Goal: Task Accomplishment & Management: Use online tool/utility

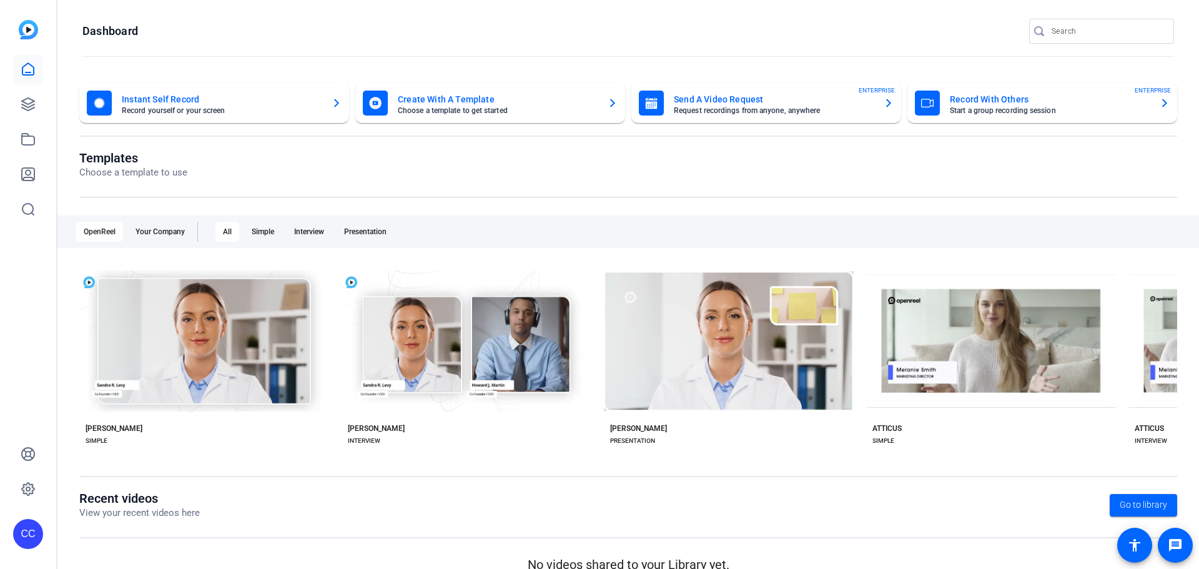
click at [1001, 94] on mat-card-title "Record With Others" at bounding box center [1050, 99] width 200 height 15
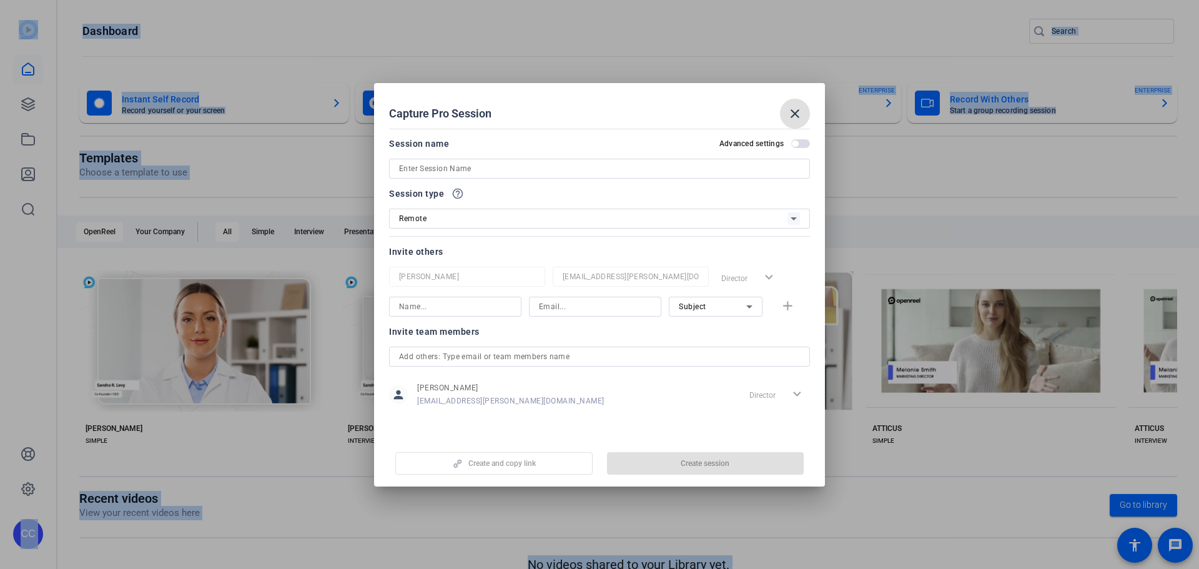
click at [1001, 94] on div at bounding box center [599, 284] width 1199 height 569
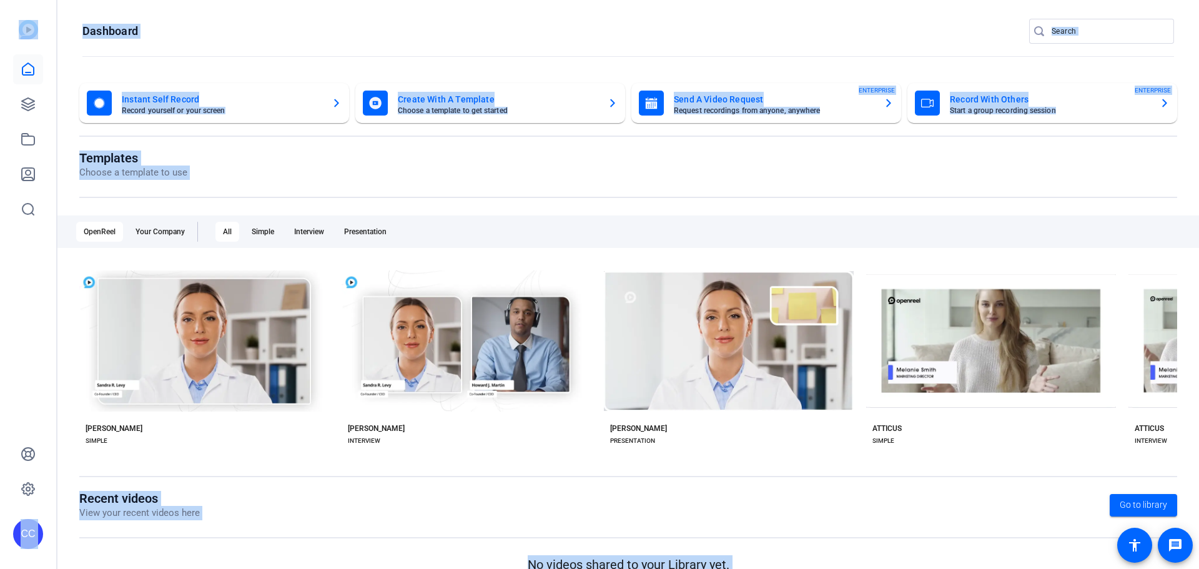
click at [1002, 101] on mat-card-title "Record With Others" at bounding box center [1050, 99] width 200 height 15
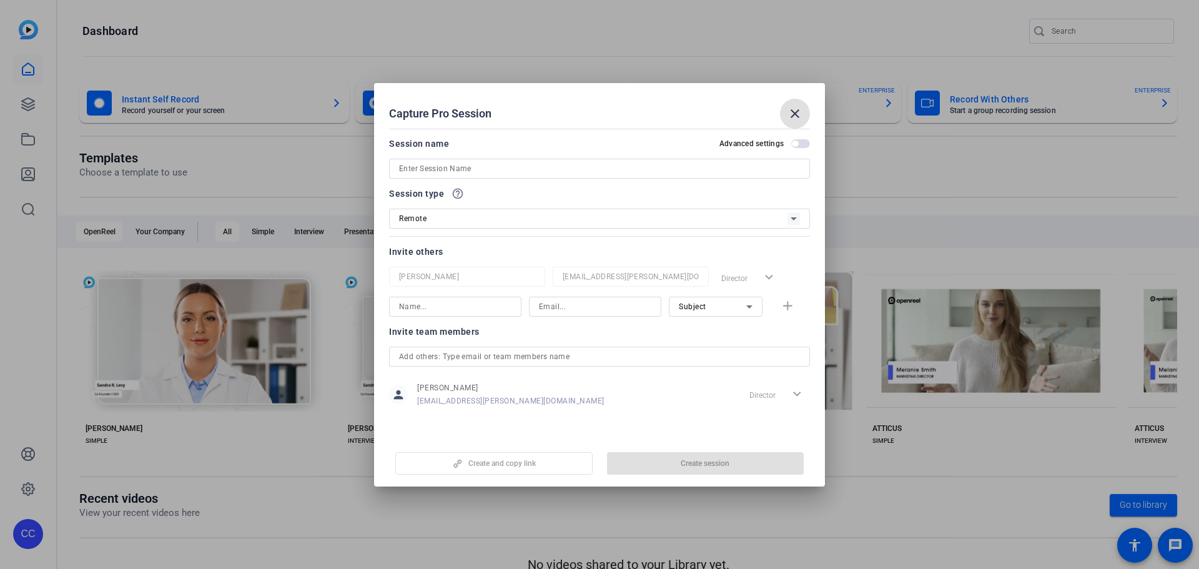
click at [478, 163] on input at bounding box center [599, 168] width 401 height 15
paste input "[PERSON_NAME]"
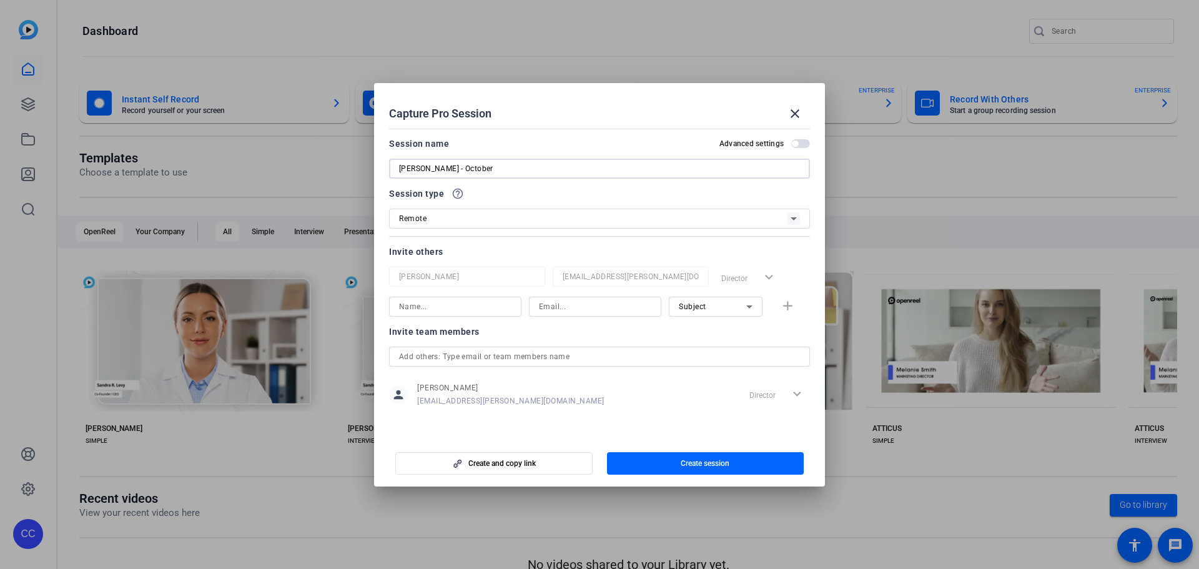
type input "[PERSON_NAME] - October"
click at [474, 219] on div "Remote" at bounding box center [593, 218] width 388 height 16
click at [474, 219] on div at bounding box center [599, 284] width 1199 height 569
click at [703, 461] on span "Create session" at bounding box center [705, 463] width 49 height 10
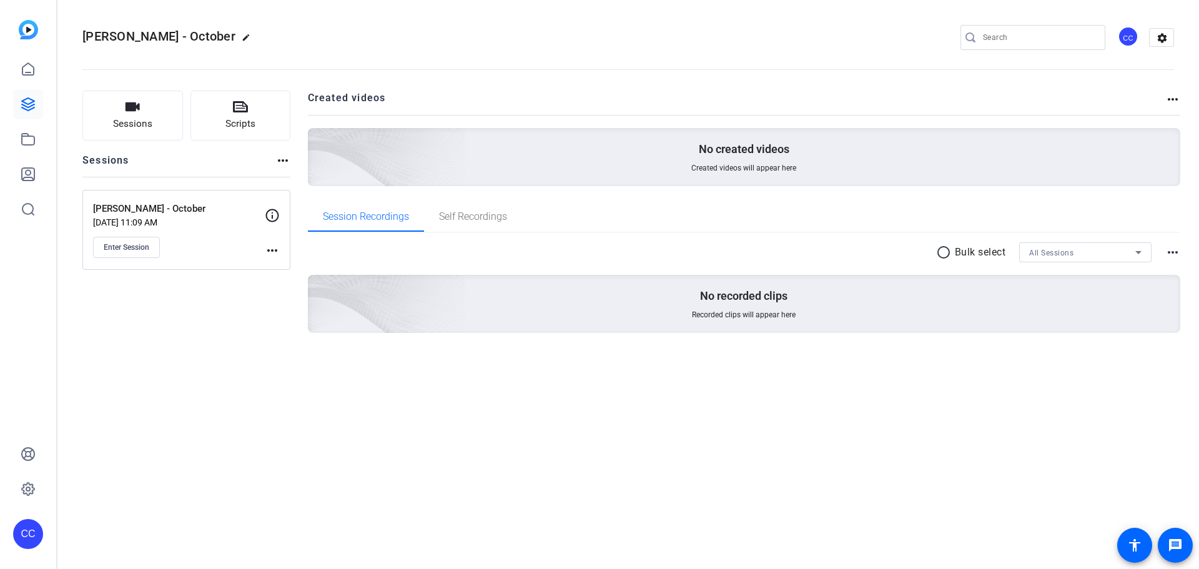
click at [273, 250] on mat-icon "more_horiz" at bounding box center [272, 250] width 15 height 15
click at [274, 216] on div at bounding box center [599, 284] width 1199 height 569
click at [274, 216] on icon at bounding box center [272, 215] width 15 height 15
click at [139, 111] on icon "button" at bounding box center [132, 106] width 15 height 15
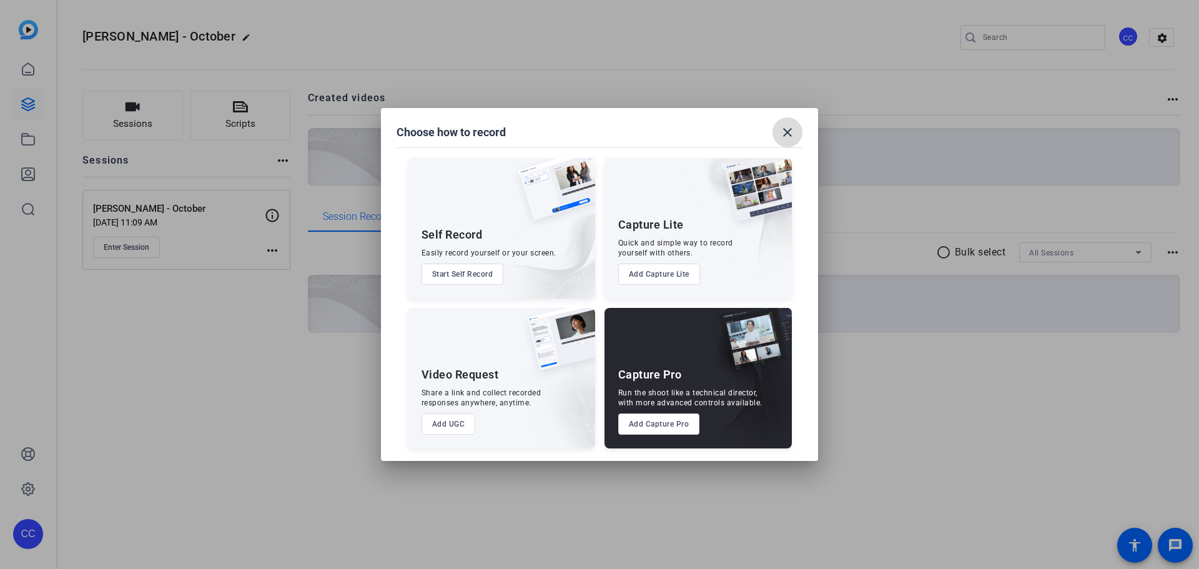
click at [797, 127] on span at bounding box center [788, 132] width 30 height 30
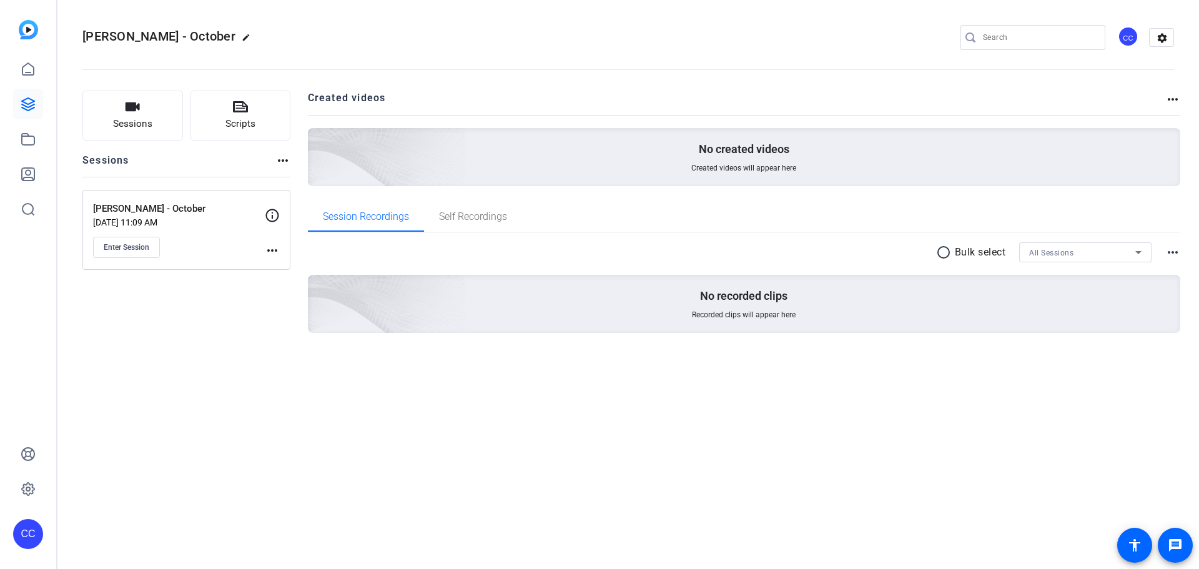
click at [280, 157] on mat-icon "more_horiz" at bounding box center [282, 160] width 15 height 15
click at [144, 212] on div at bounding box center [599, 284] width 1199 height 569
click at [277, 219] on icon at bounding box center [272, 215] width 13 height 13
click at [274, 252] on mat-icon "more_horiz" at bounding box center [272, 250] width 15 height 15
click at [287, 269] on span "Edit Session" at bounding box center [303, 268] width 57 height 15
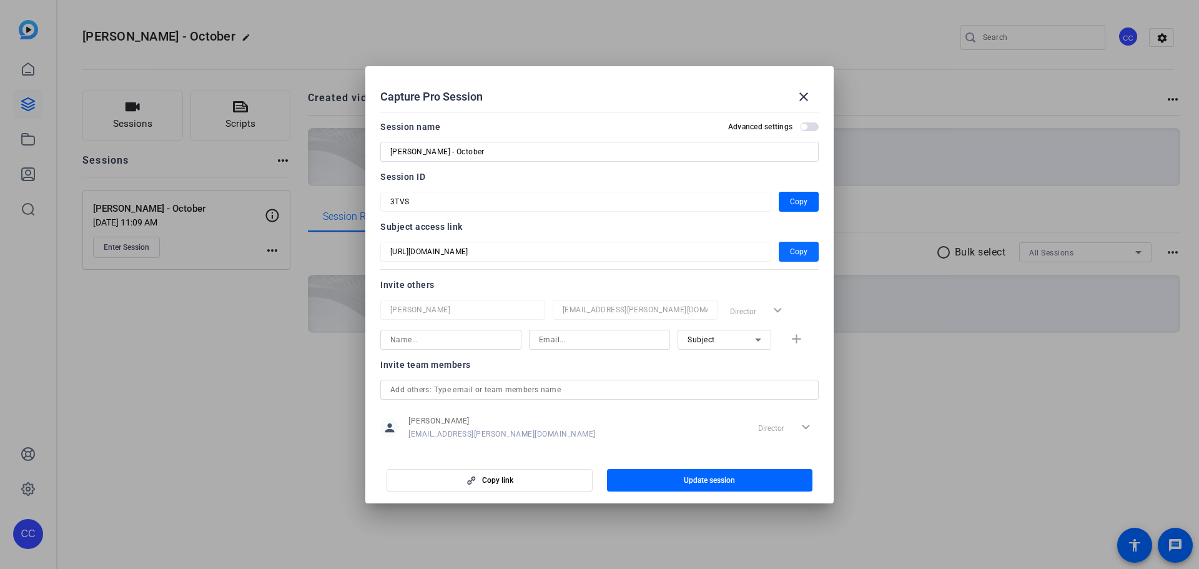
click at [790, 249] on span "Copy" at bounding box center [798, 251] width 17 height 15
click at [801, 125] on span "button" at bounding box center [804, 127] width 6 height 6
click at [692, 469] on span "button" at bounding box center [710, 480] width 206 height 30
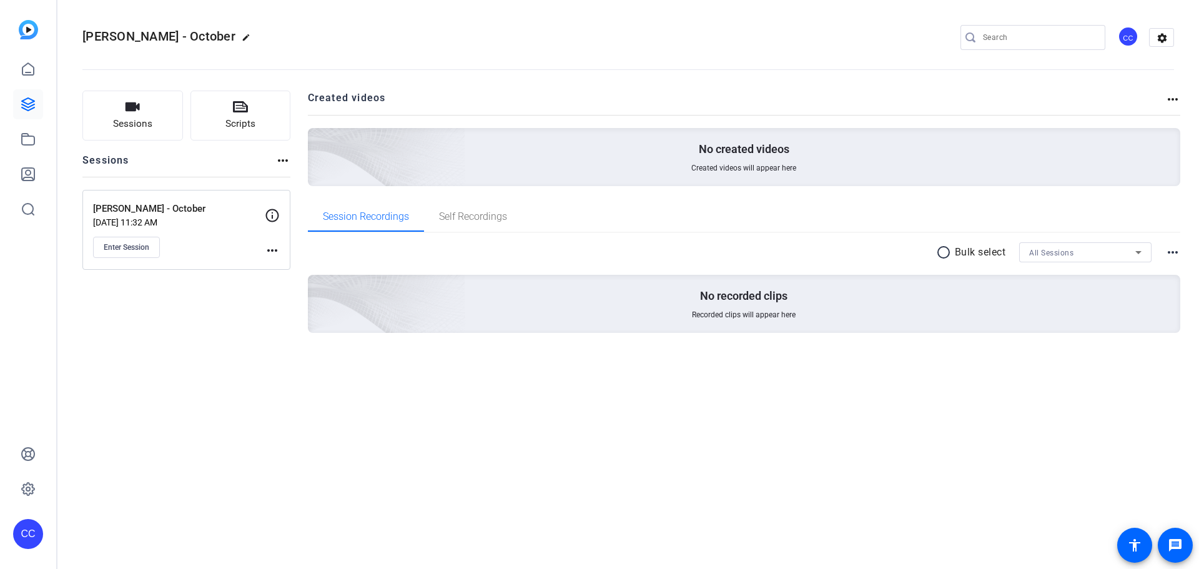
click at [274, 248] on mat-icon "more_horiz" at bounding box center [272, 250] width 15 height 15
click at [282, 269] on span "Edit Session" at bounding box center [303, 268] width 57 height 15
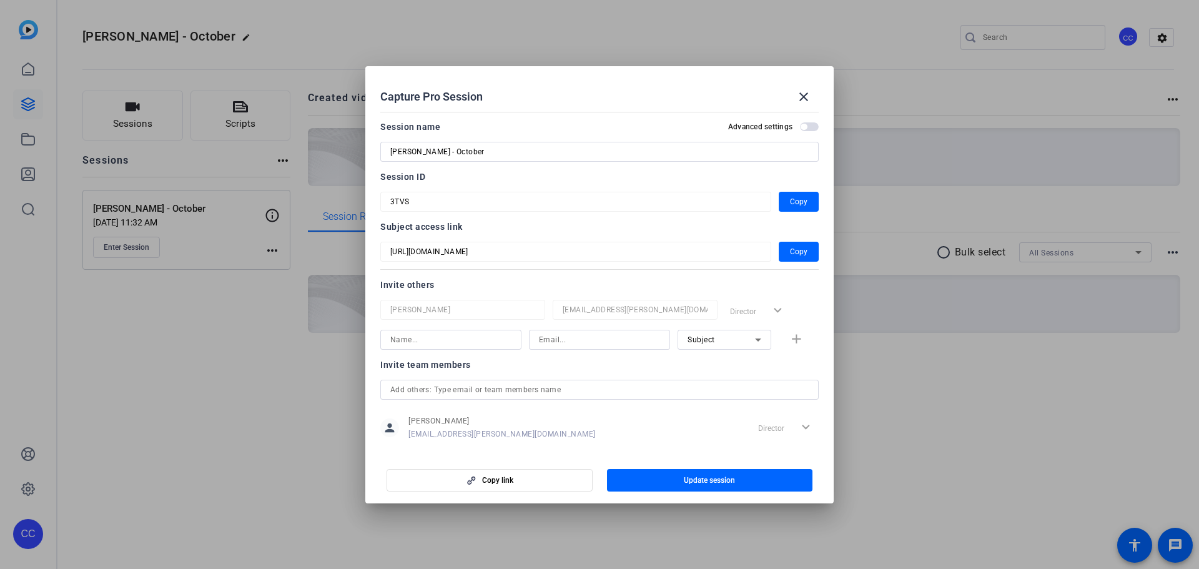
click at [497, 392] on input "text" at bounding box center [599, 389] width 418 height 15
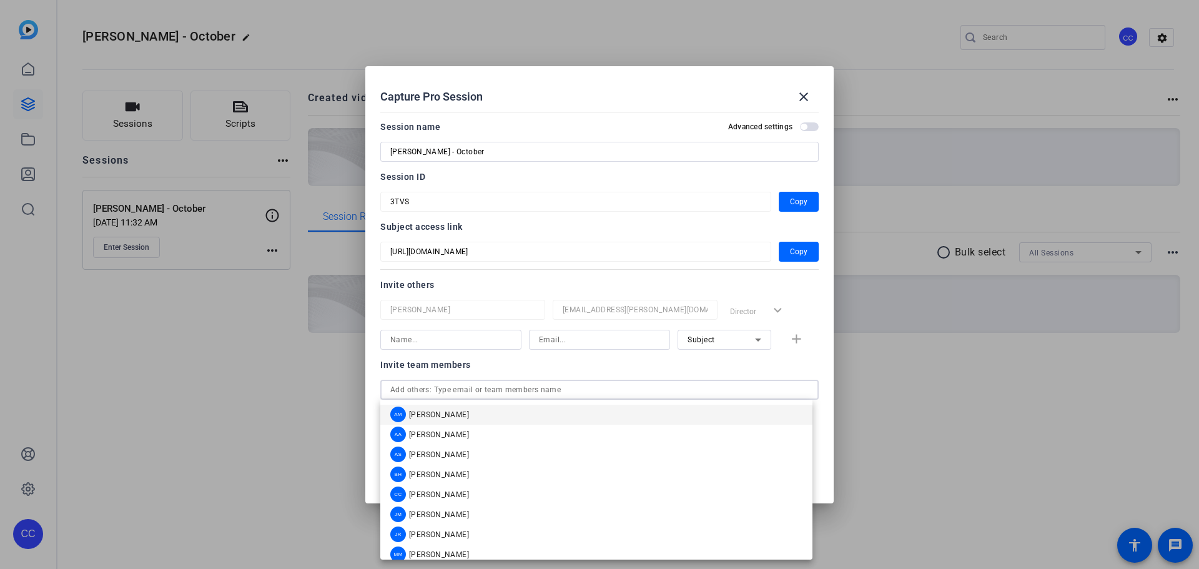
click at [600, 386] on input "text" at bounding box center [599, 389] width 418 height 15
click at [603, 362] on div at bounding box center [599, 357] width 141 height 14
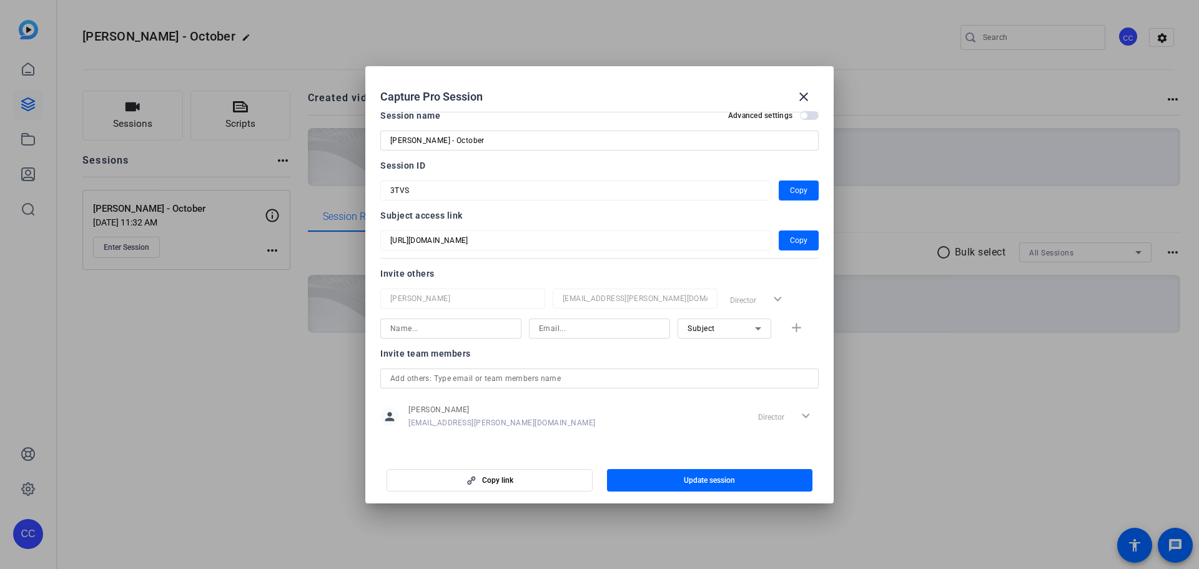
scroll to position [16, 0]
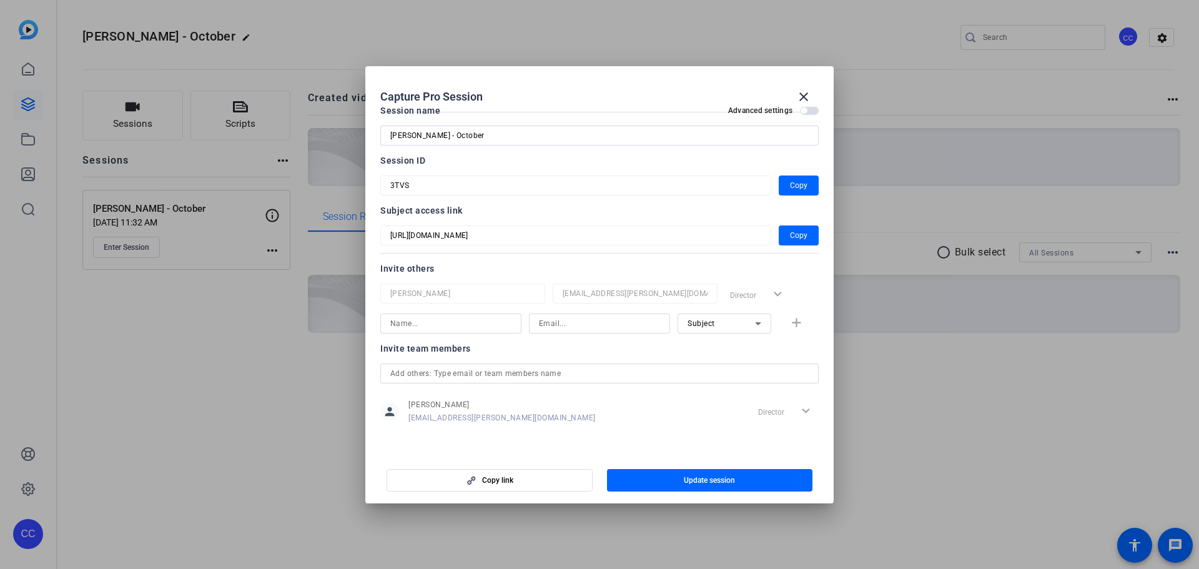
click at [806, 112] on span "button" at bounding box center [809, 110] width 19 height 9
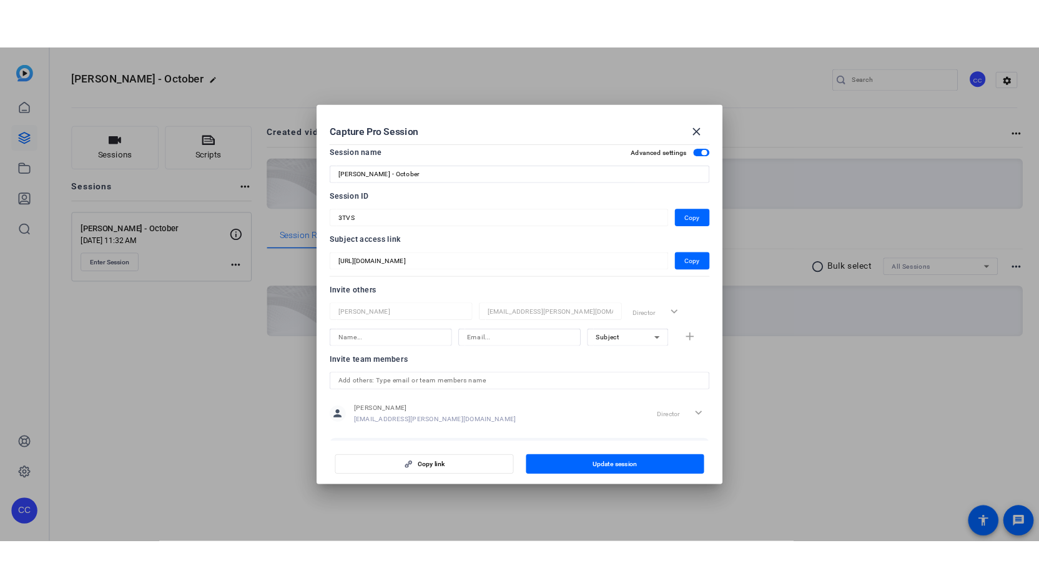
scroll to position [0, 0]
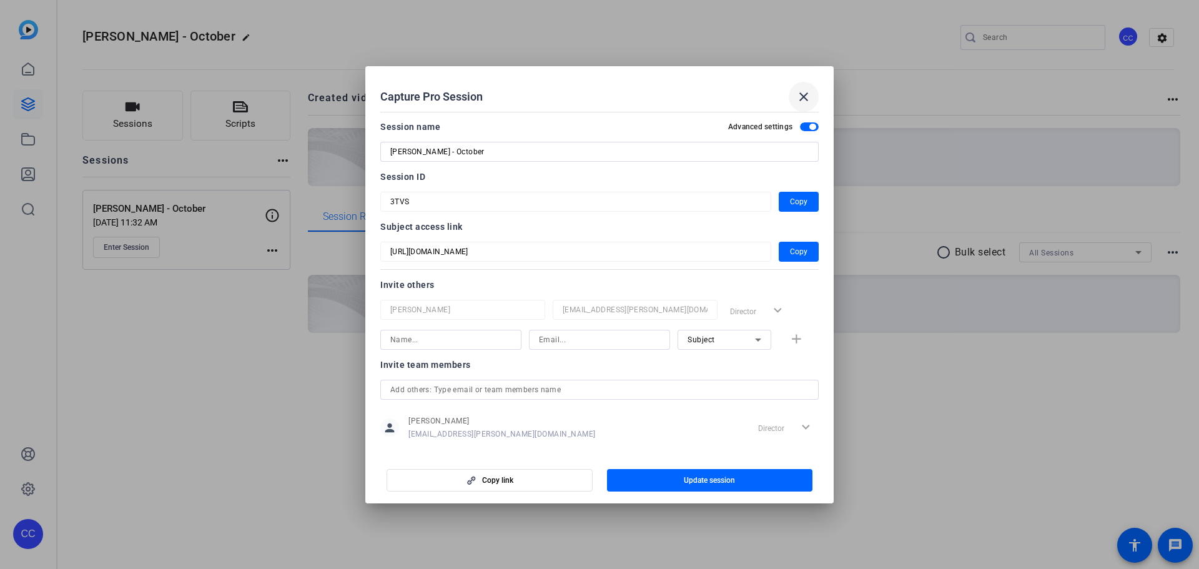
click at [814, 93] on span at bounding box center [804, 97] width 30 height 30
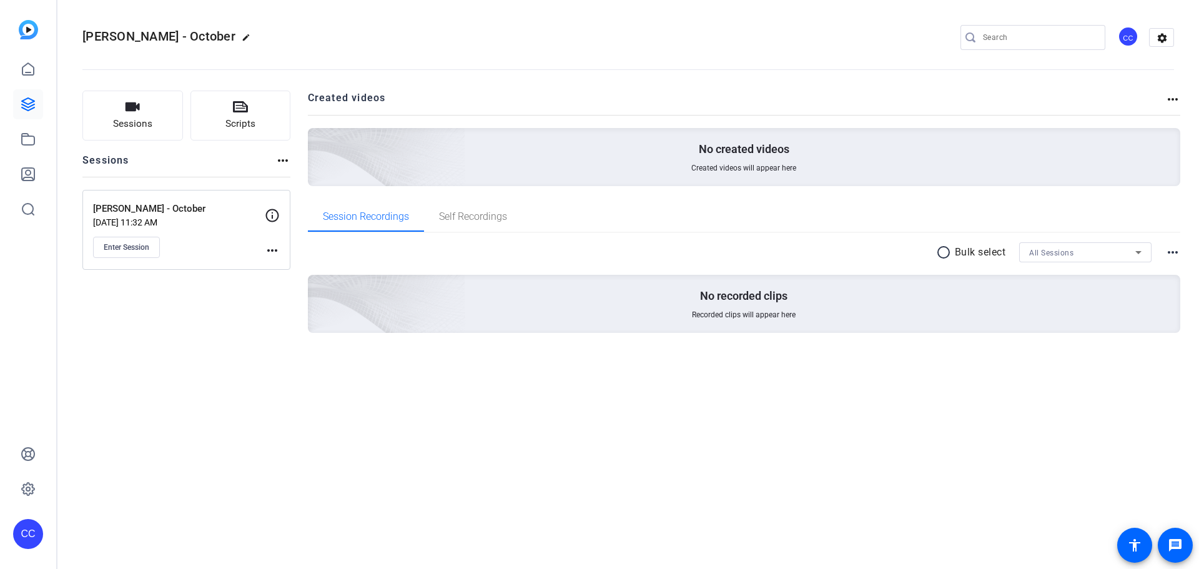
click at [27, 28] on img at bounding box center [28, 29] width 19 height 19
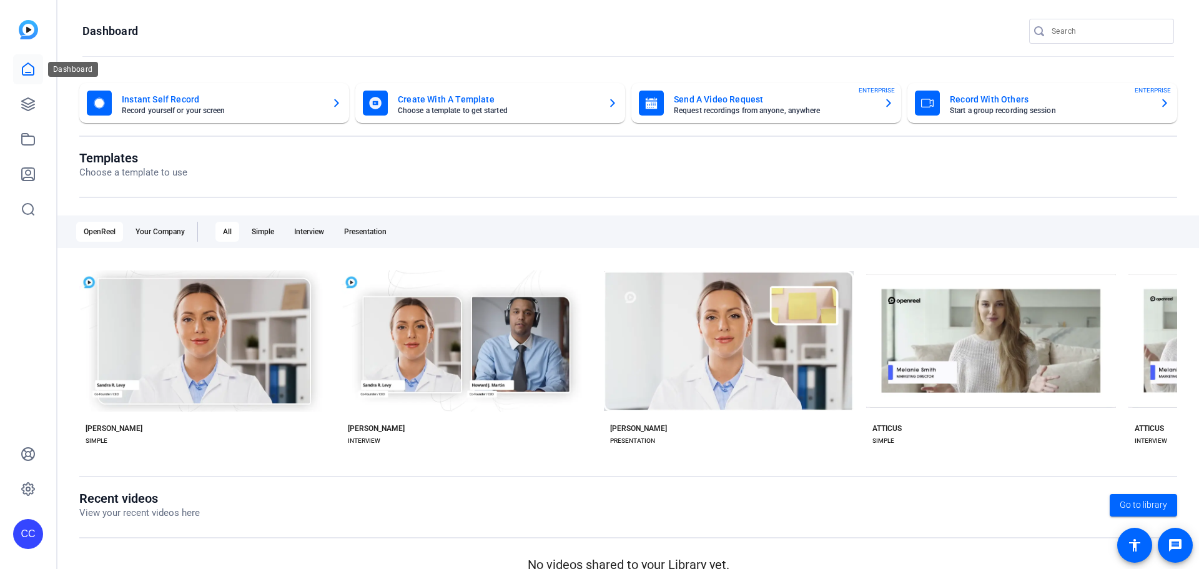
click at [23, 62] on icon at bounding box center [28, 69] width 15 height 15
click at [29, 72] on icon at bounding box center [27, 69] width 11 height 12
click at [1160, 107] on icon "button" at bounding box center [1165, 103] width 10 height 15
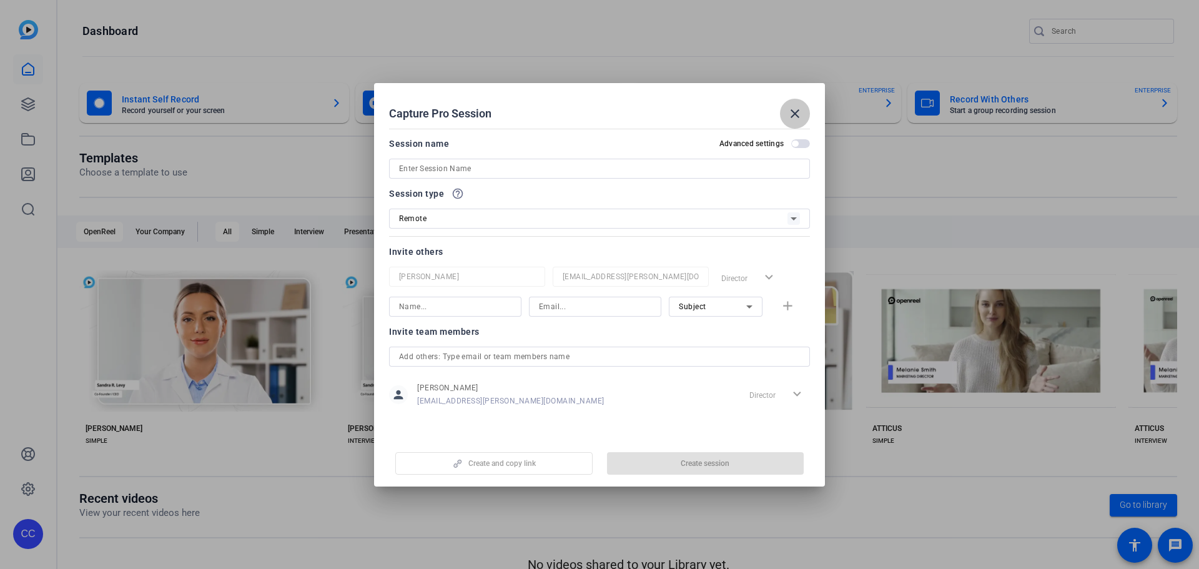
click at [791, 111] on mat-icon "close" at bounding box center [795, 113] width 15 height 15
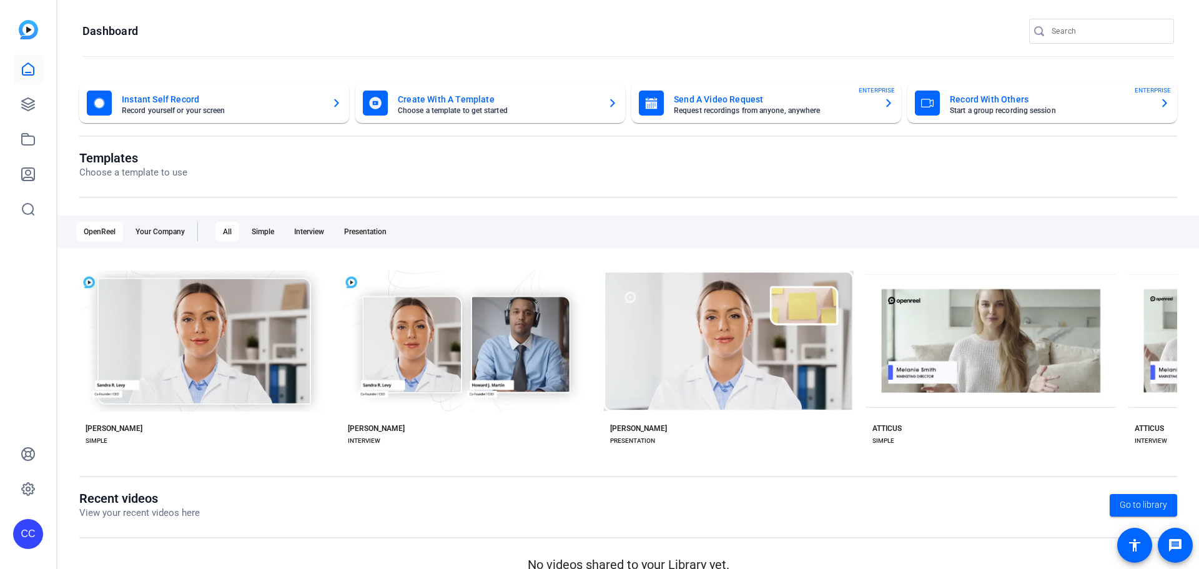
click at [224, 103] on mat-card-title "Instant Self Record" at bounding box center [222, 99] width 200 height 15
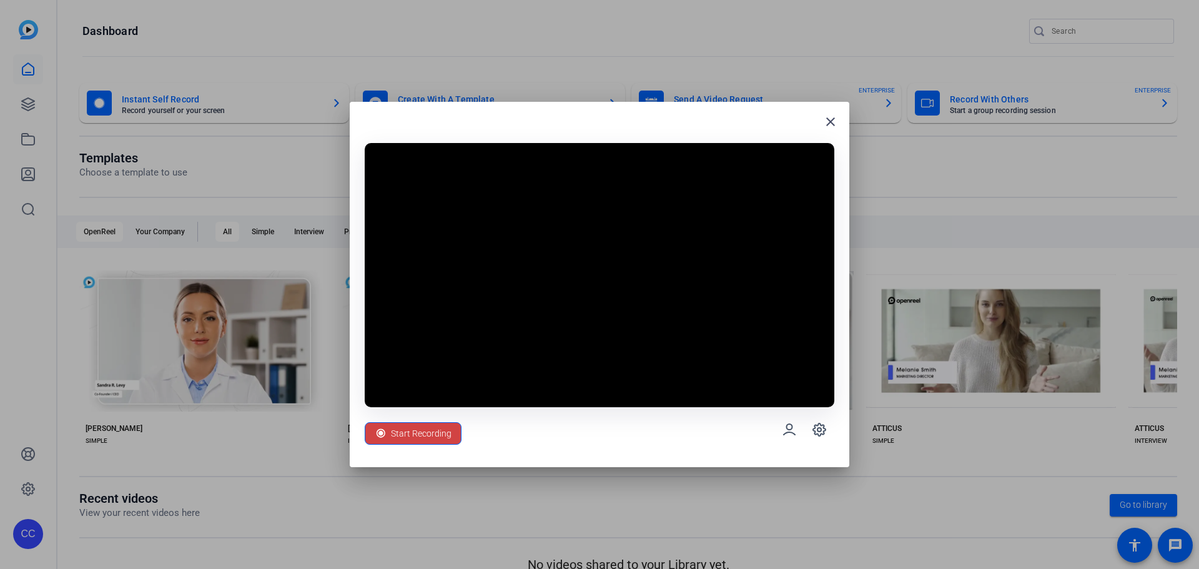
drag, startPoint x: 683, startPoint y: 115, endPoint x: 686, endPoint y: 434, distance: 319.2
click at [686, 434] on div "close Start Recording" at bounding box center [600, 284] width 500 height 365
drag, startPoint x: 722, startPoint y: 122, endPoint x: 724, endPoint y: 166, distance: 43.8
click at [724, 166] on div "close Start Recording" at bounding box center [600, 284] width 500 height 365
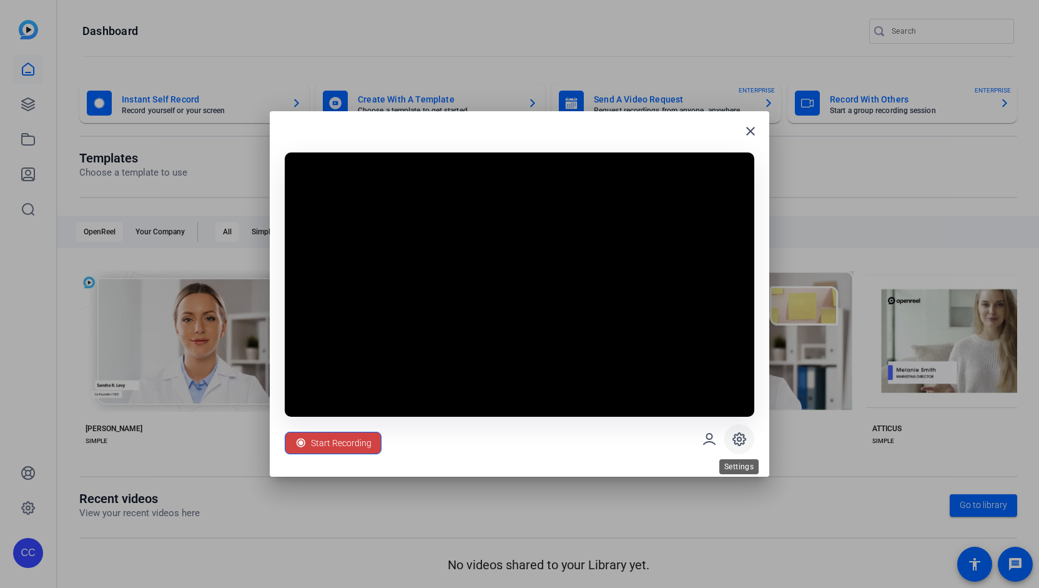
click at [748, 435] on span at bounding box center [739, 439] width 30 height 30
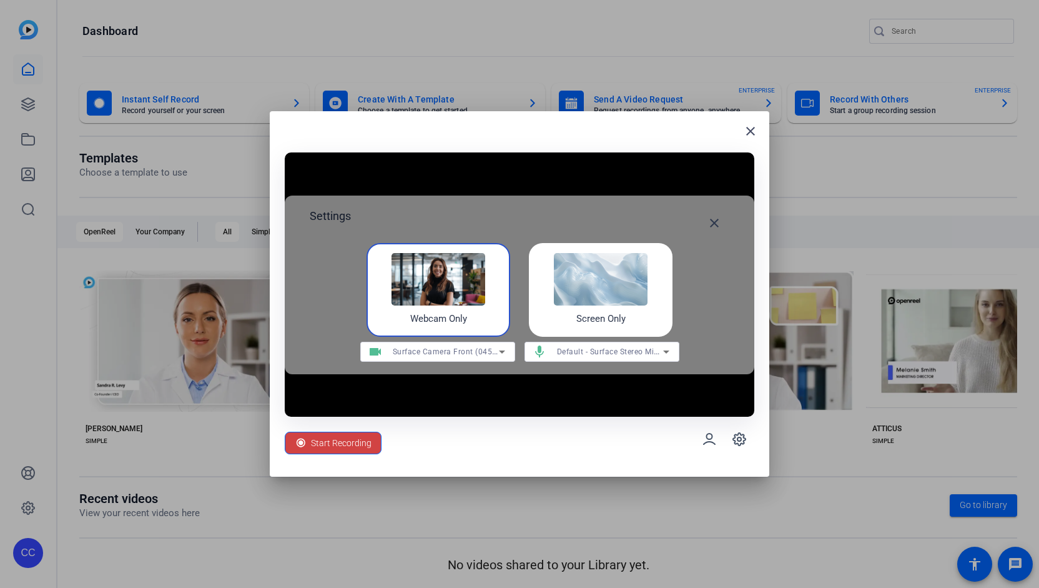
click at [637, 300] on img at bounding box center [601, 279] width 94 height 52
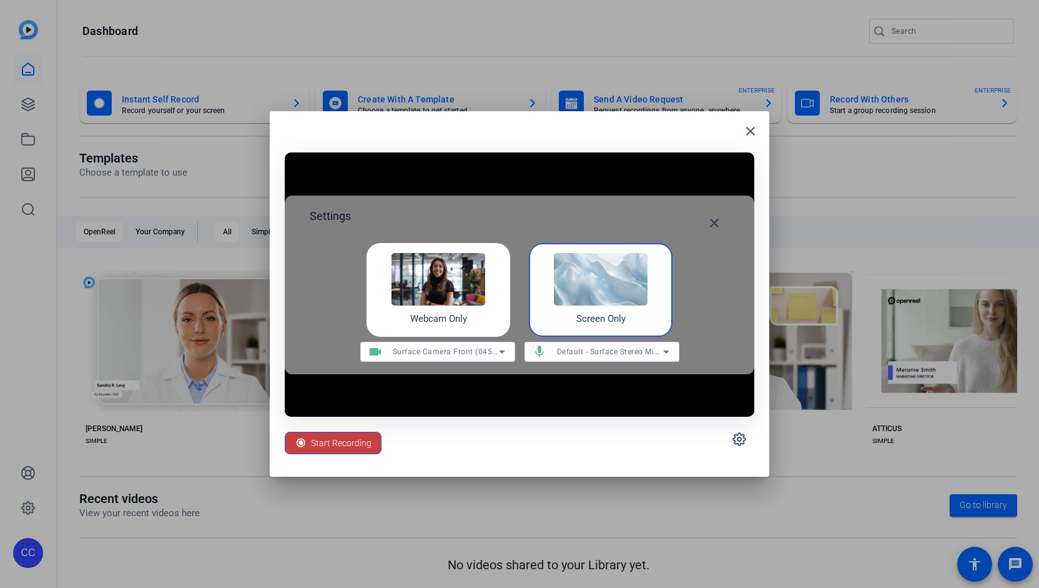
click at [336, 442] on span "Start Recording" at bounding box center [341, 443] width 61 height 24
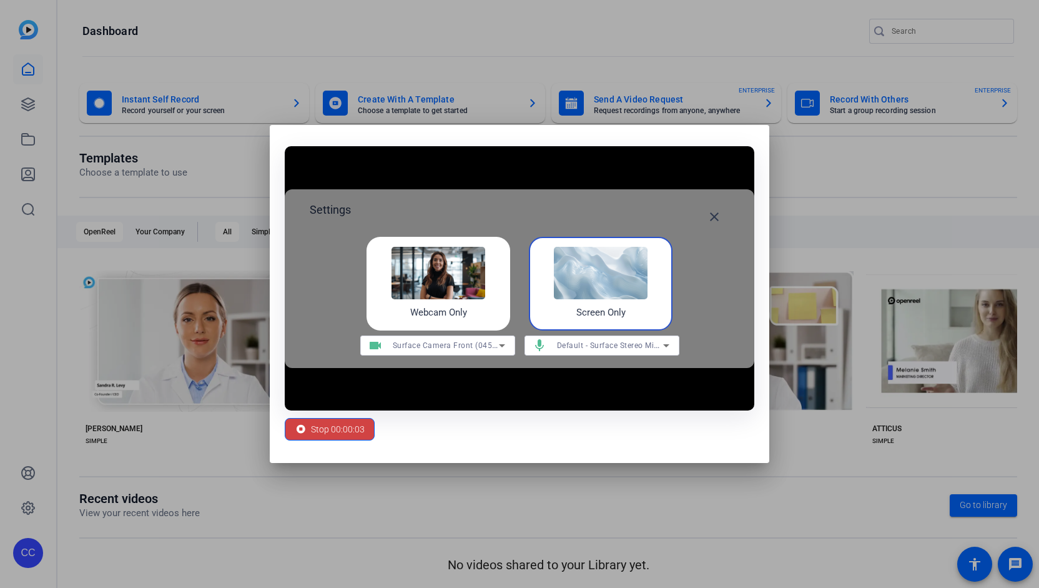
click at [628, 302] on div "Screen Only" at bounding box center [601, 284] width 144 height 94
click at [666, 339] on icon at bounding box center [666, 345] width 15 height 15
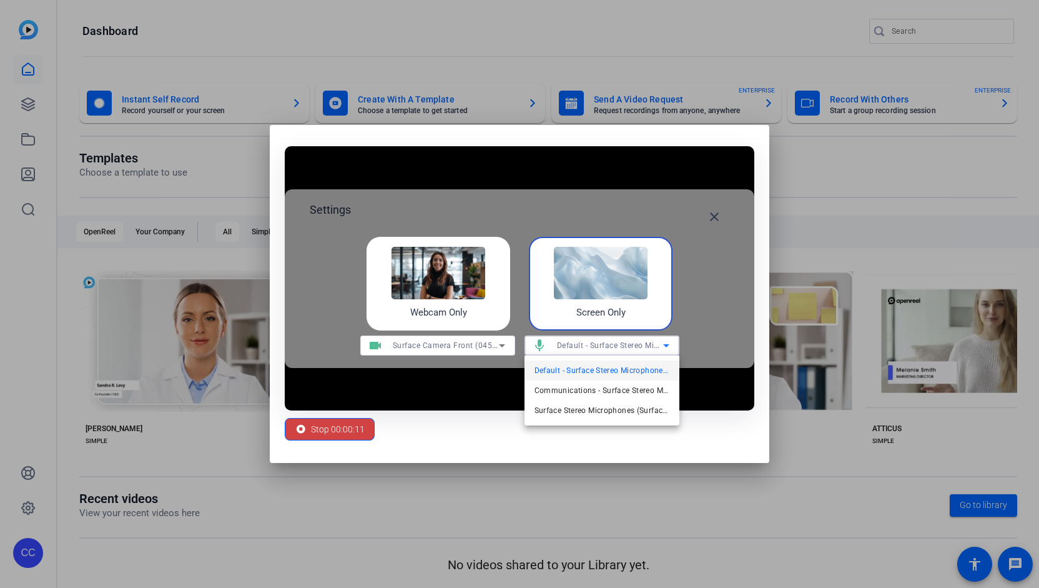
click at [666, 339] on div at bounding box center [519, 294] width 1039 height 588
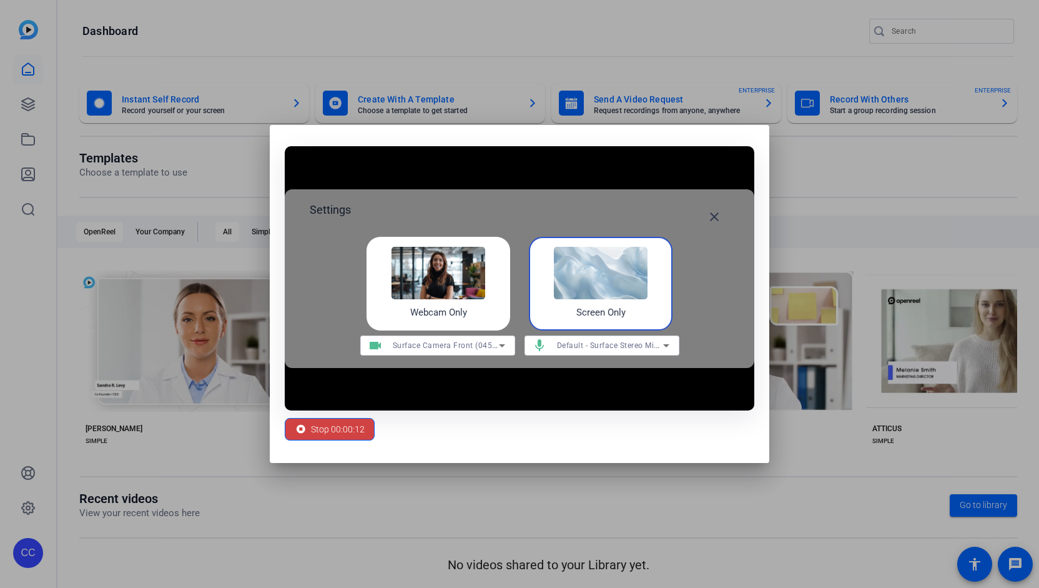
click at [712, 294] on div "Webcam Only Screen Only" at bounding box center [520, 284] width 420 height 94
click at [718, 217] on mat-icon "close" at bounding box center [714, 216] width 15 height 15
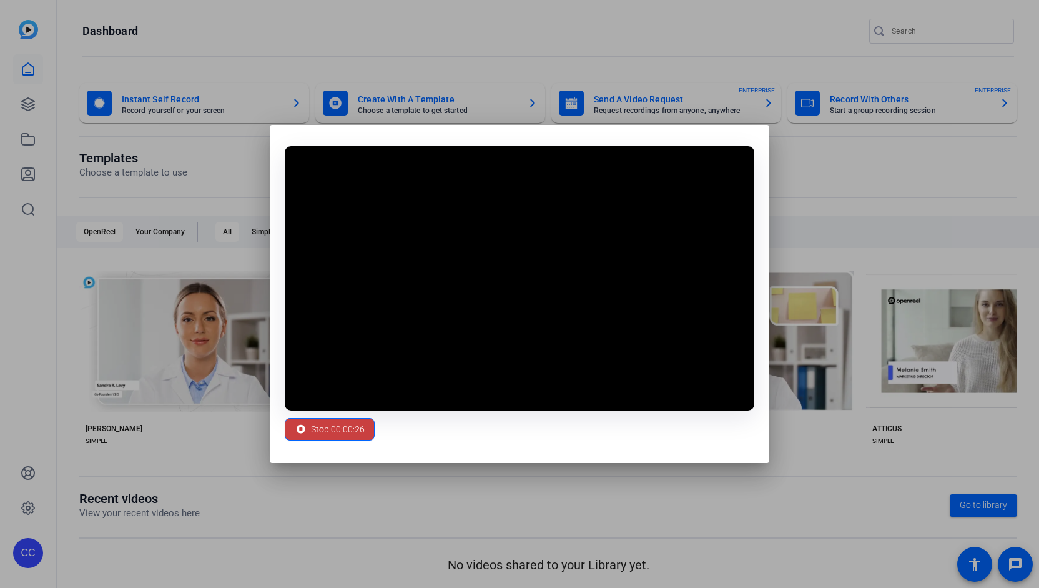
click at [346, 429] on span "Stop 00:00:26" at bounding box center [338, 429] width 54 height 24
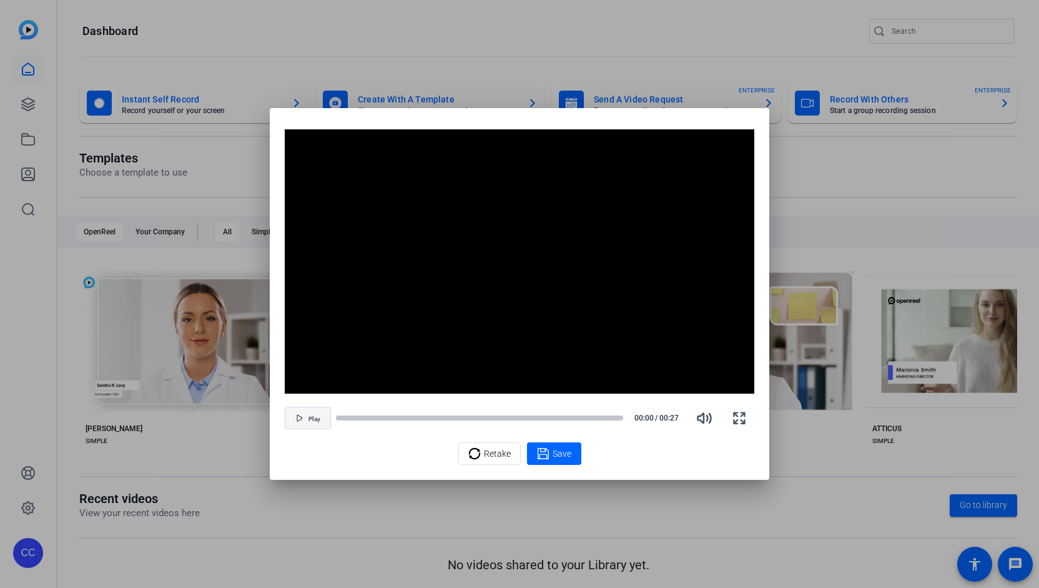
click at [314, 417] on span "Play" at bounding box center [315, 418] width 12 height 7
click at [493, 455] on span "Retake" at bounding box center [497, 454] width 27 height 24
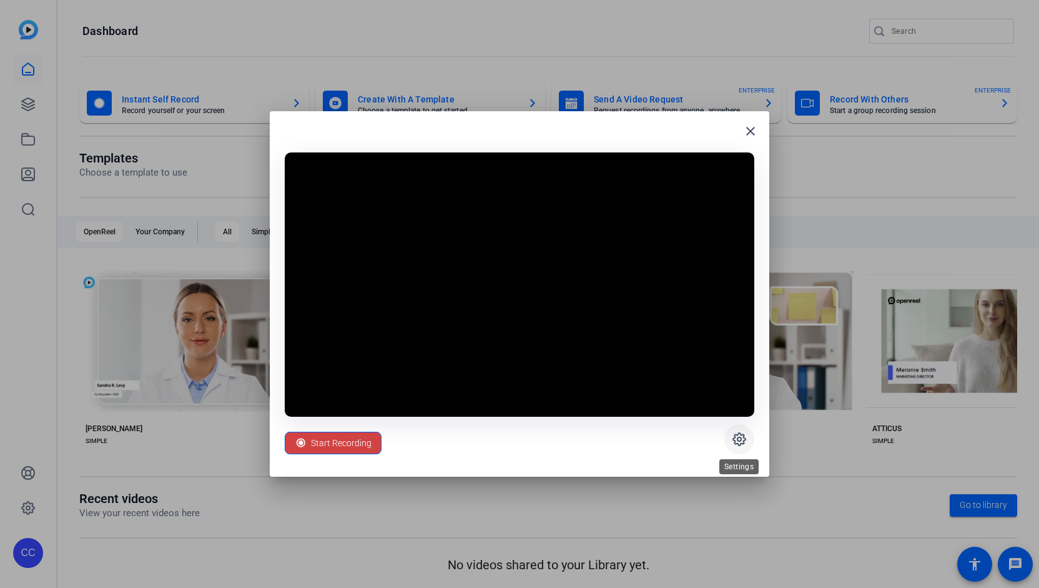
click at [739, 439] on icon at bounding box center [739, 439] width 15 height 15
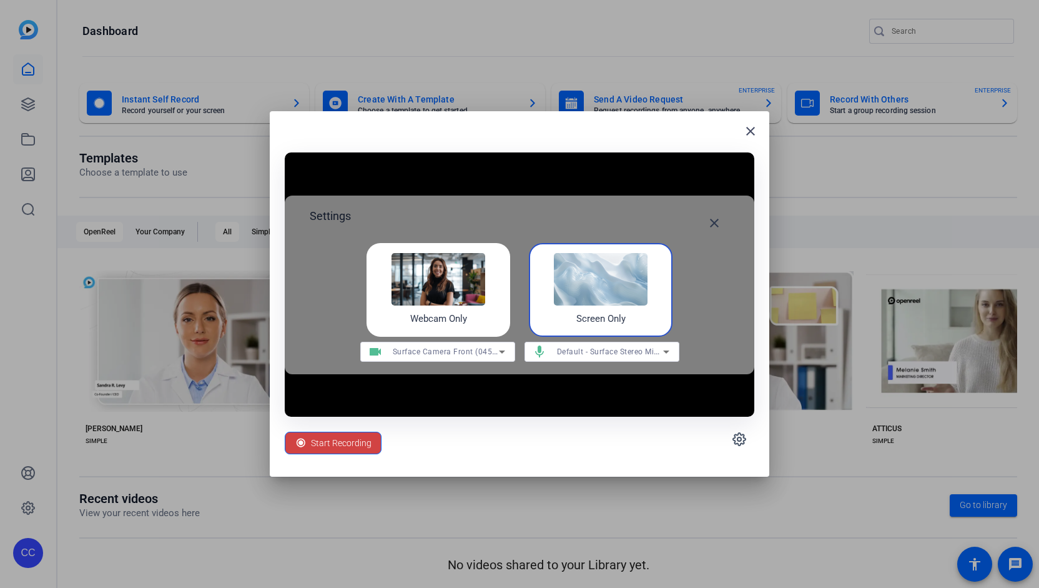
click at [435, 287] on img at bounding box center [439, 279] width 94 height 52
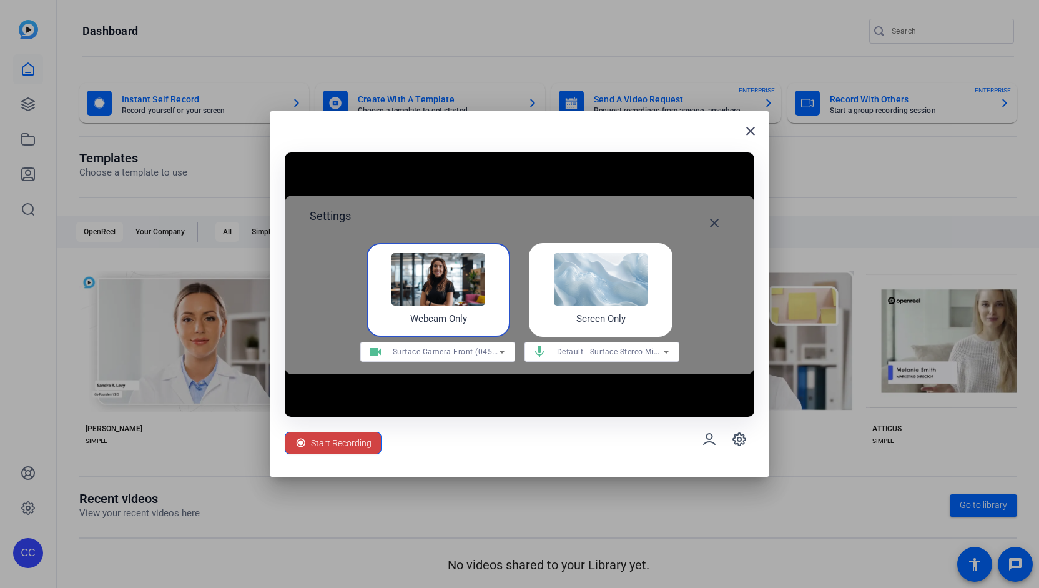
click at [503, 353] on icon at bounding box center [502, 351] width 15 height 15
click at [502, 353] on div at bounding box center [519, 294] width 1039 height 588
click at [744, 432] on icon at bounding box center [739, 439] width 15 height 15
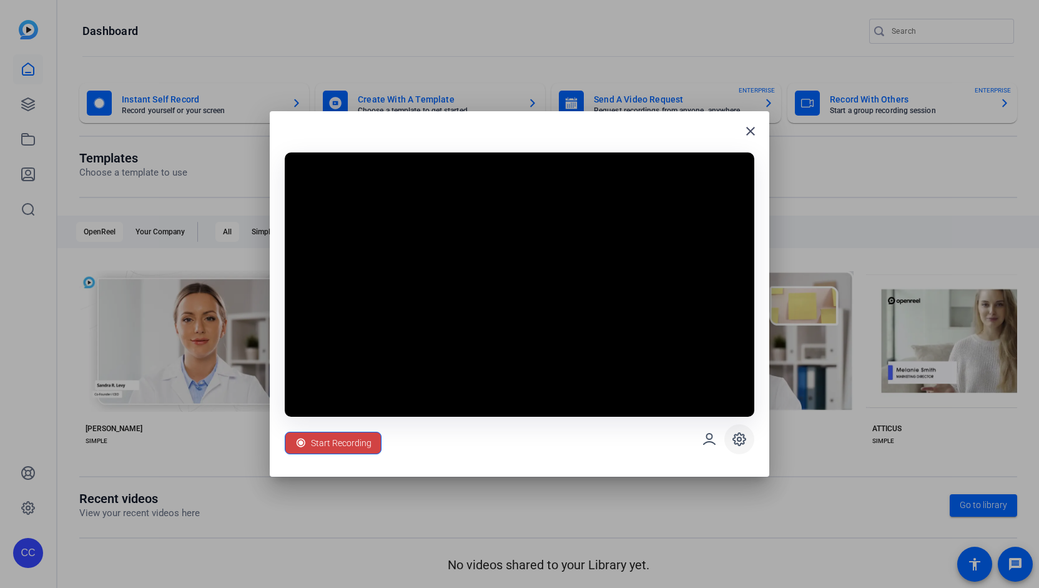
click at [744, 432] on icon at bounding box center [739, 439] width 15 height 15
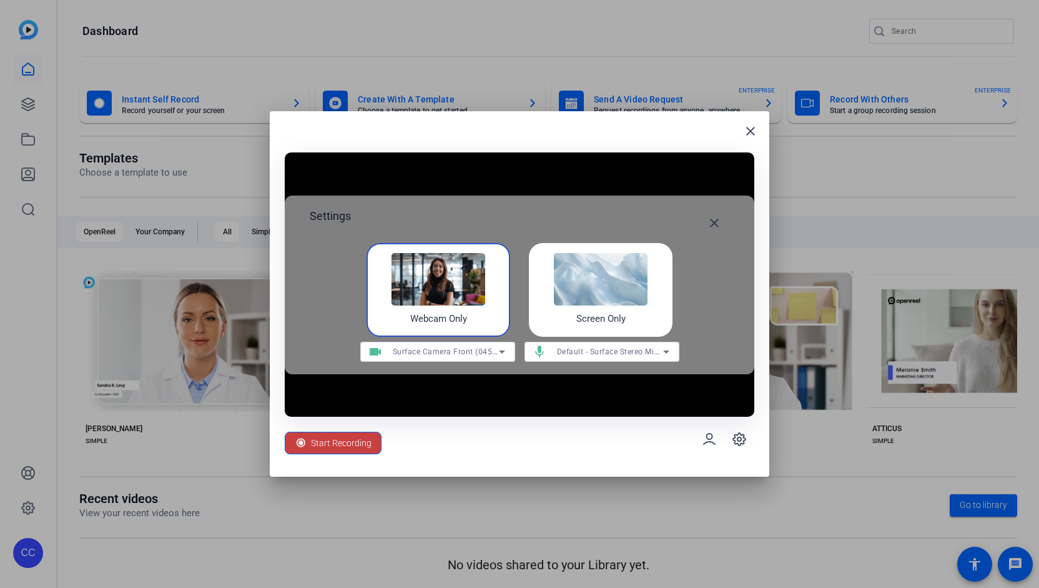
click at [355, 435] on span "Start Recording" at bounding box center [341, 443] width 61 height 24
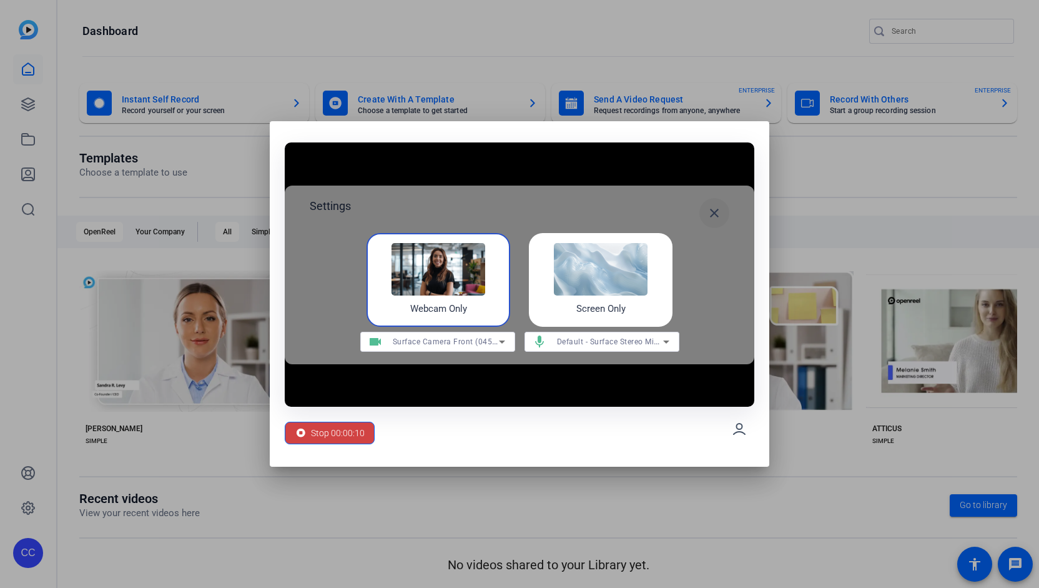
click at [714, 210] on mat-icon "close" at bounding box center [714, 212] width 15 height 15
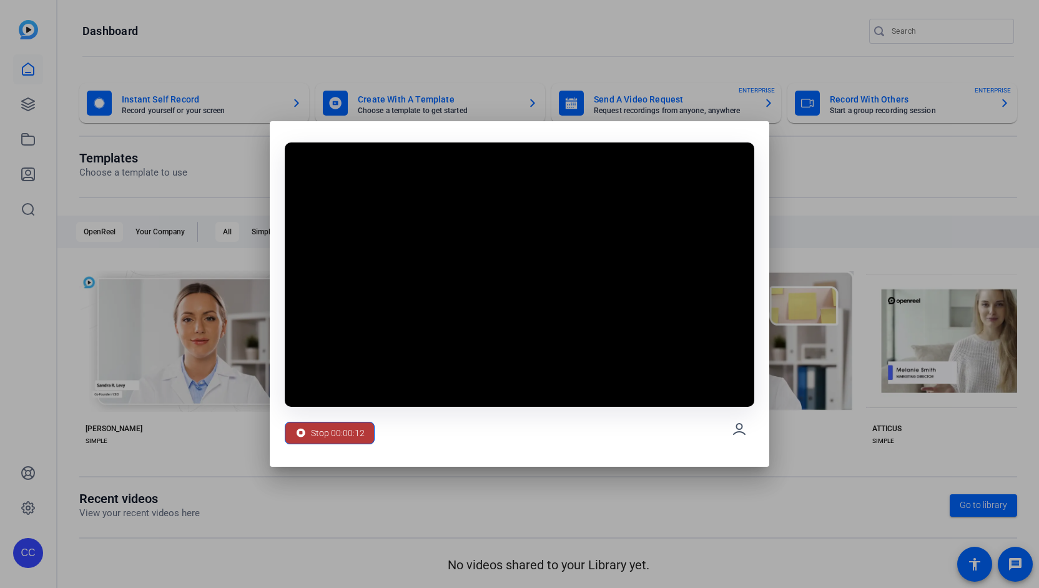
click at [360, 430] on span "Stop 00:00:12" at bounding box center [338, 433] width 54 height 24
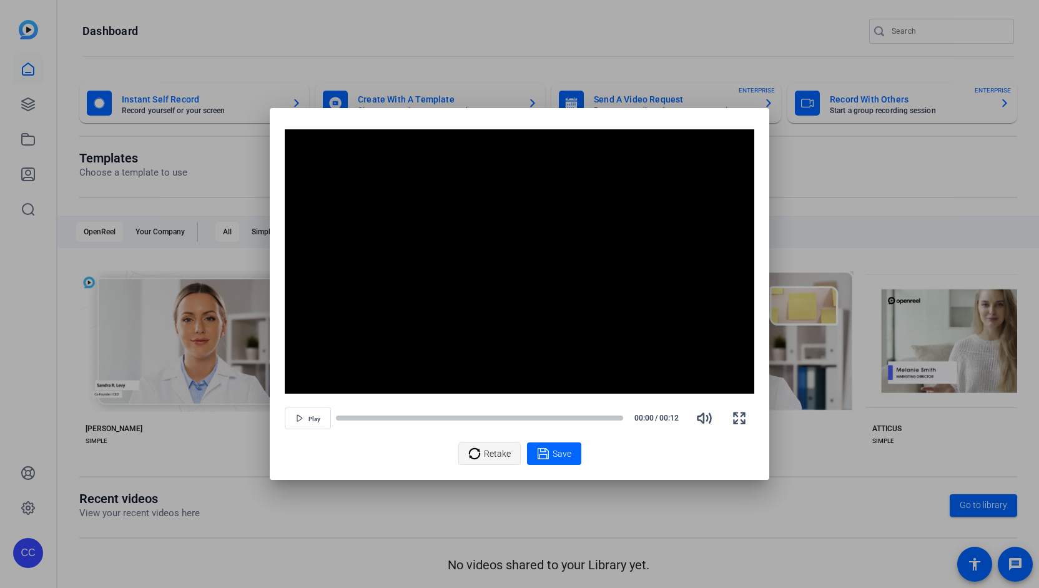
click at [492, 452] on span "Retake" at bounding box center [497, 454] width 27 height 24
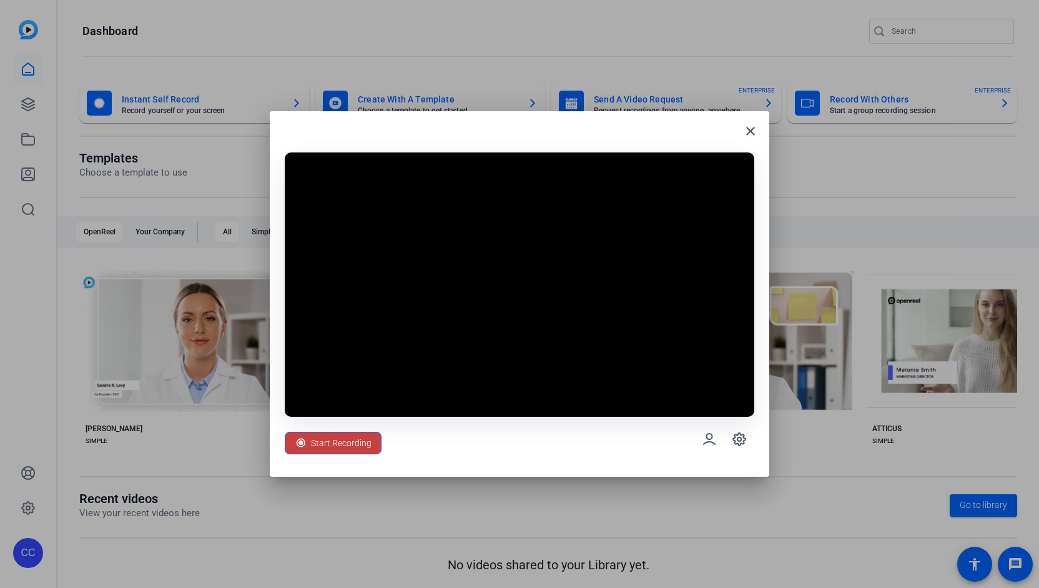
click at [320, 442] on span "Start Recording" at bounding box center [341, 443] width 61 height 24
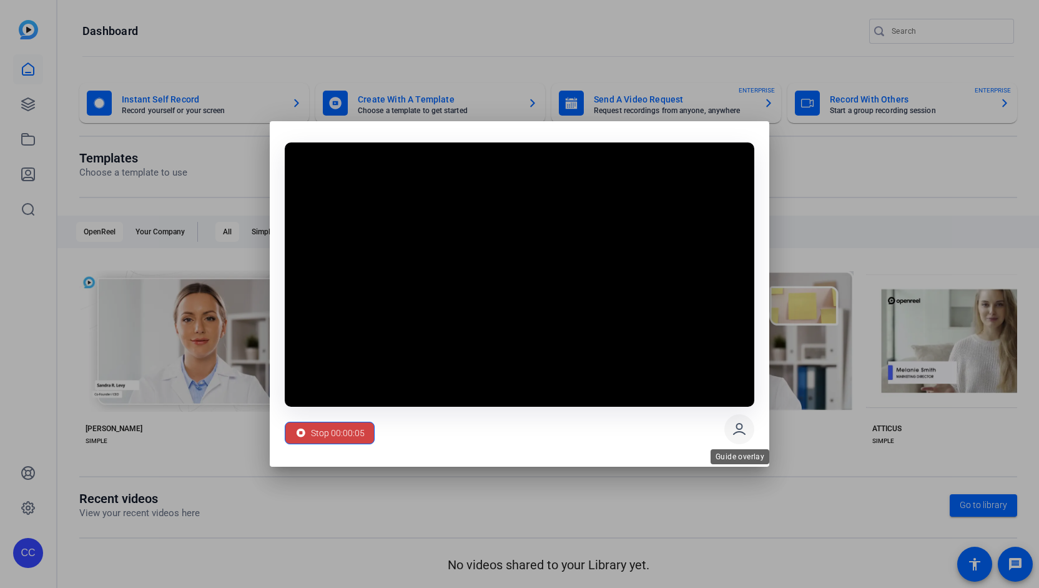
click at [744, 428] on icon at bounding box center [739, 429] width 15 height 15
click at [338, 437] on span "Stop 00:00:13" at bounding box center [338, 433] width 54 height 24
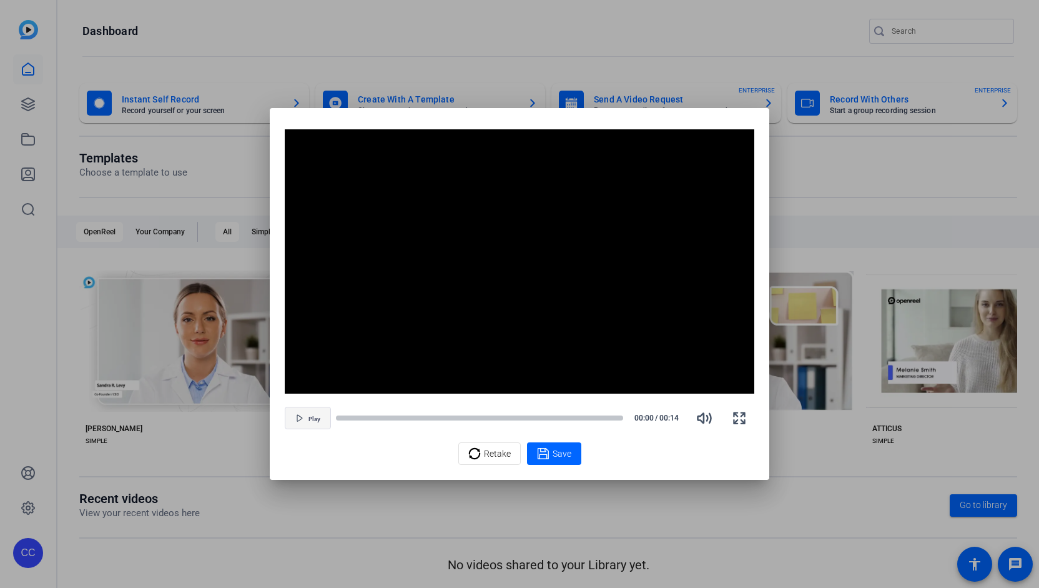
click at [311, 417] on span "Play" at bounding box center [315, 418] width 12 height 7
click at [616, 419] on div at bounding box center [479, 418] width 287 height 6
click at [744, 414] on icon "button" at bounding box center [739, 418] width 11 height 11
click at [315, 422] on span "Pause" at bounding box center [314, 418] width 17 height 7
click at [842, 460] on div at bounding box center [519, 294] width 1039 height 588
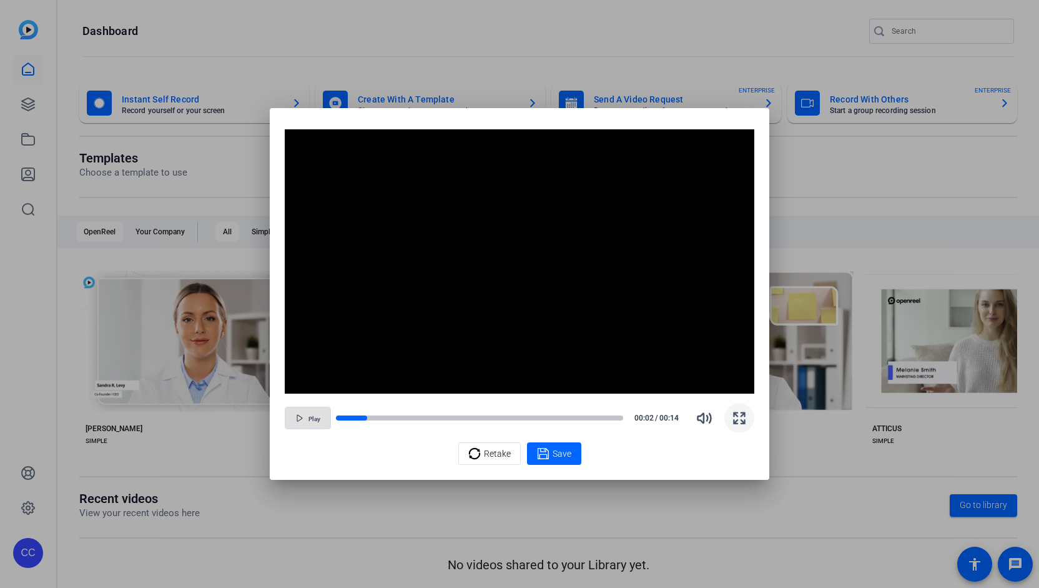
click at [826, 511] on div at bounding box center [519, 294] width 1039 height 588
click at [710, 351] on video "Video Player" at bounding box center [520, 261] width 470 height 264
click at [551, 450] on div "Save" at bounding box center [554, 453] width 34 height 15
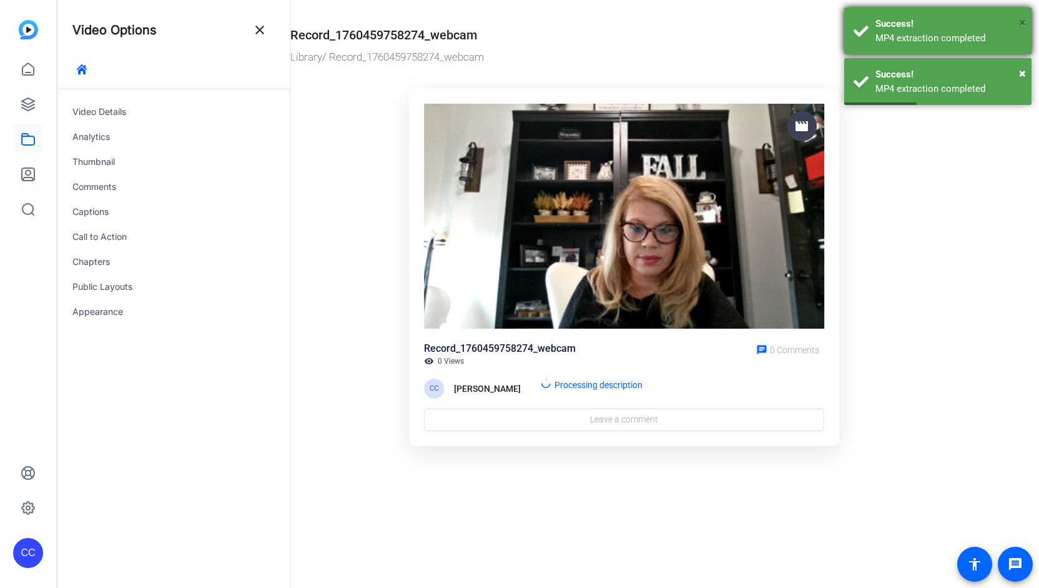
click at [1022, 29] on span "×" at bounding box center [1022, 22] width 7 height 15
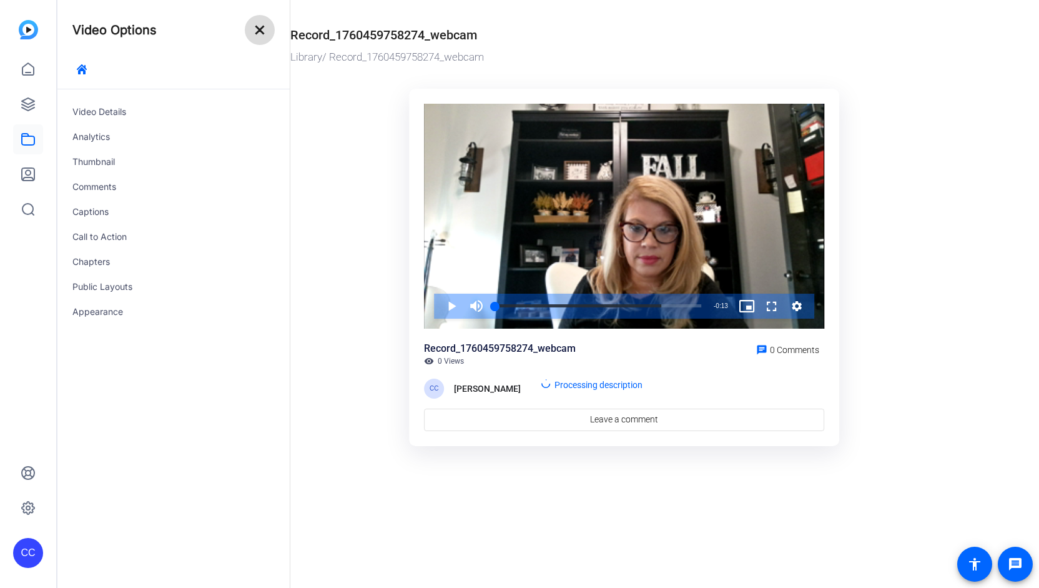
click at [262, 27] on mat-icon "close" at bounding box center [259, 29] width 15 height 15
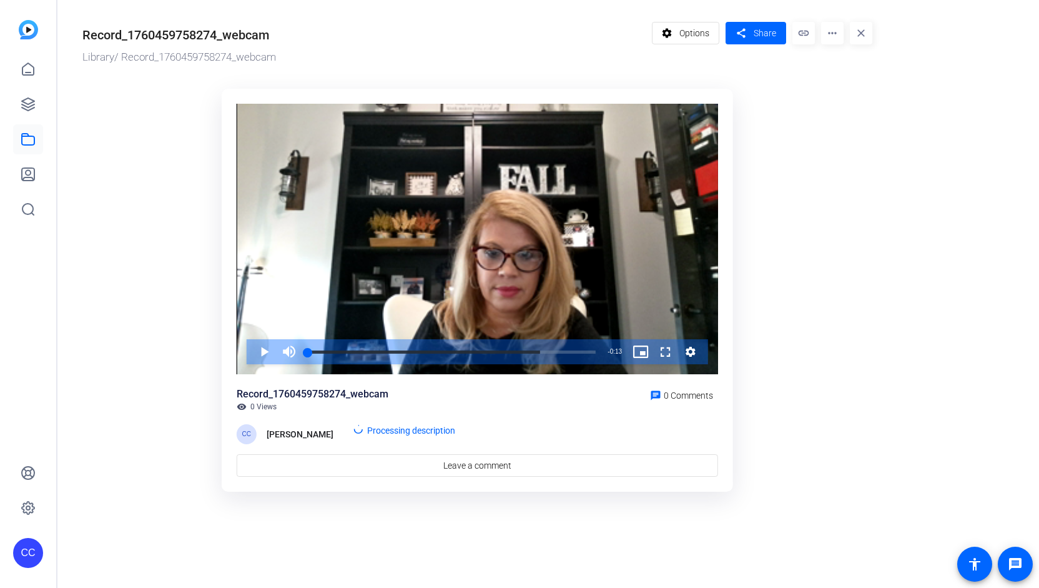
click at [833, 33] on mat-icon "more_horiz" at bounding box center [832, 33] width 22 height 22
click at [855, 136] on span "Delete" at bounding box center [858, 133] width 55 height 15
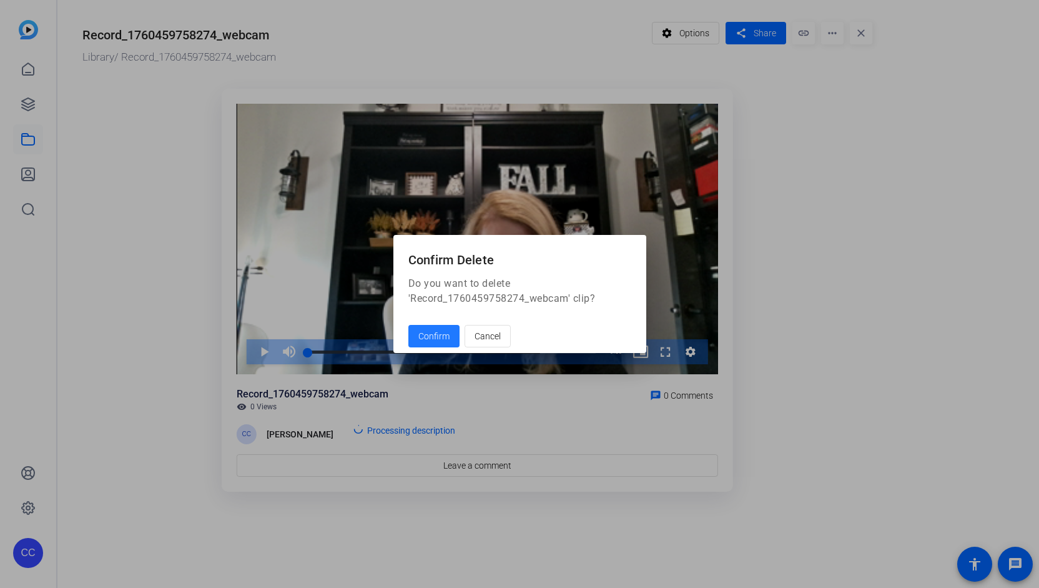
click at [432, 341] on span "Confirm" at bounding box center [433, 336] width 31 height 13
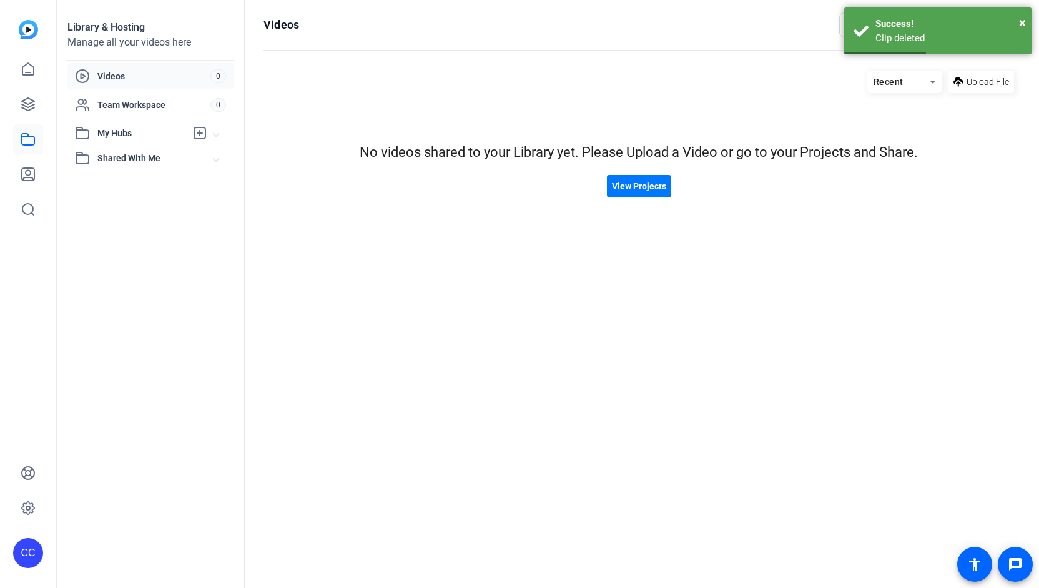
click at [149, 72] on span "Videos" at bounding box center [153, 76] width 113 height 12
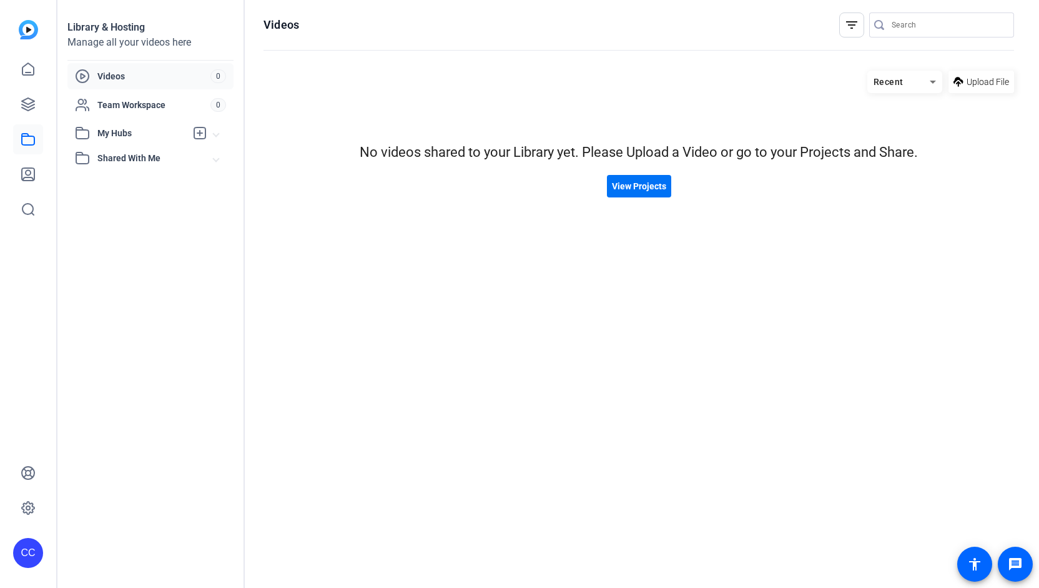
click at [660, 198] on span at bounding box center [639, 186] width 64 height 30
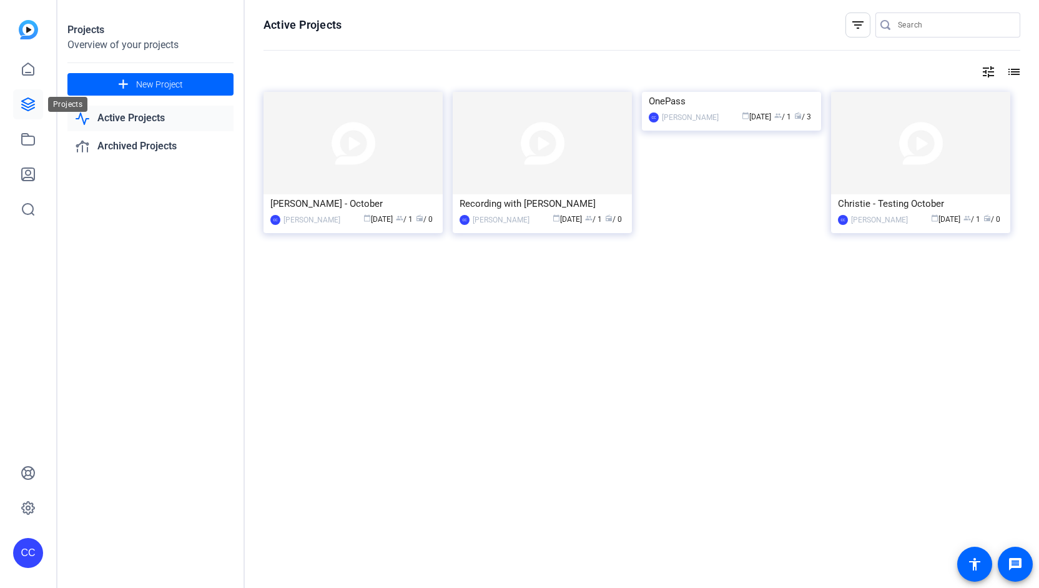
click at [21, 104] on icon at bounding box center [28, 104] width 15 height 15
click at [30, 72] on icon at bounding box center [27, 69] width 11 height 12
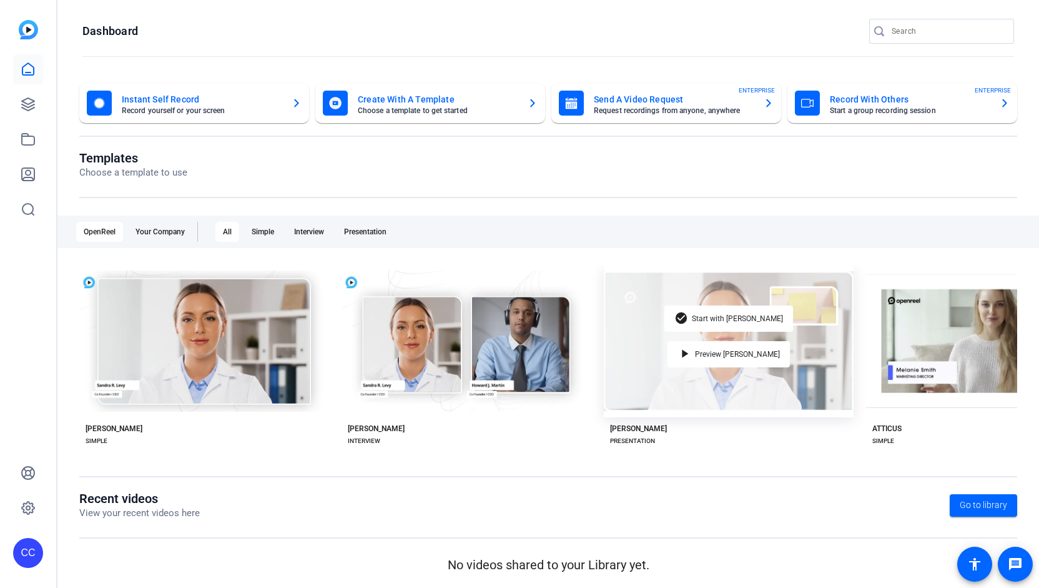
click at [651, 382] on div "check_circle Start with [PERSON_NAME] play_arrow Preview [PERSON_NAME]" at bounding box center [729, 341] width 250 height 152
click at [739, 352] on span "Preview [PERSON_NAME]" at bounding box center [737, 353] width 85 height 7
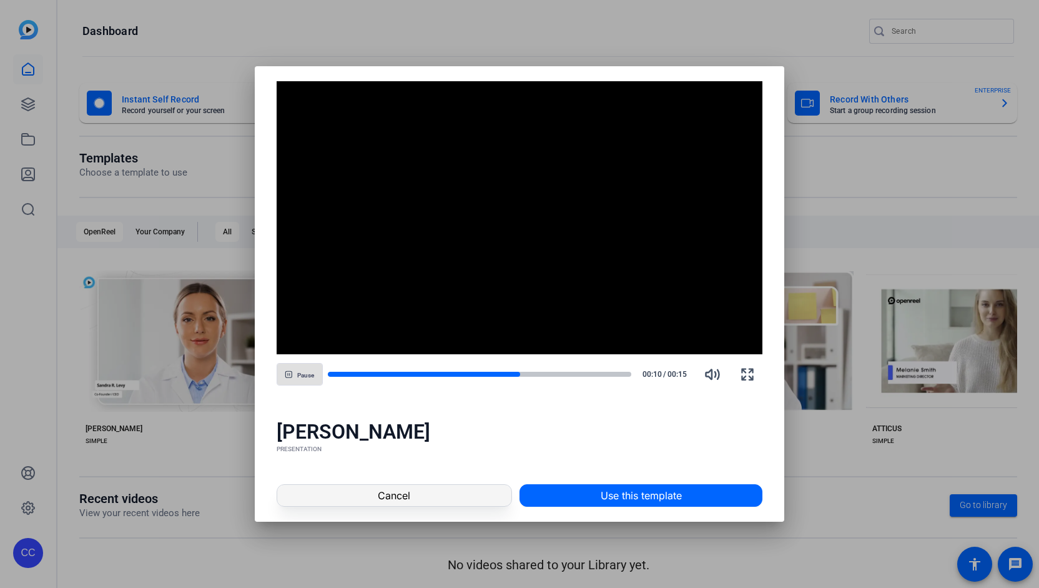
click at [443, 497] on span at bounding box center [394, 495] width 234 height 30
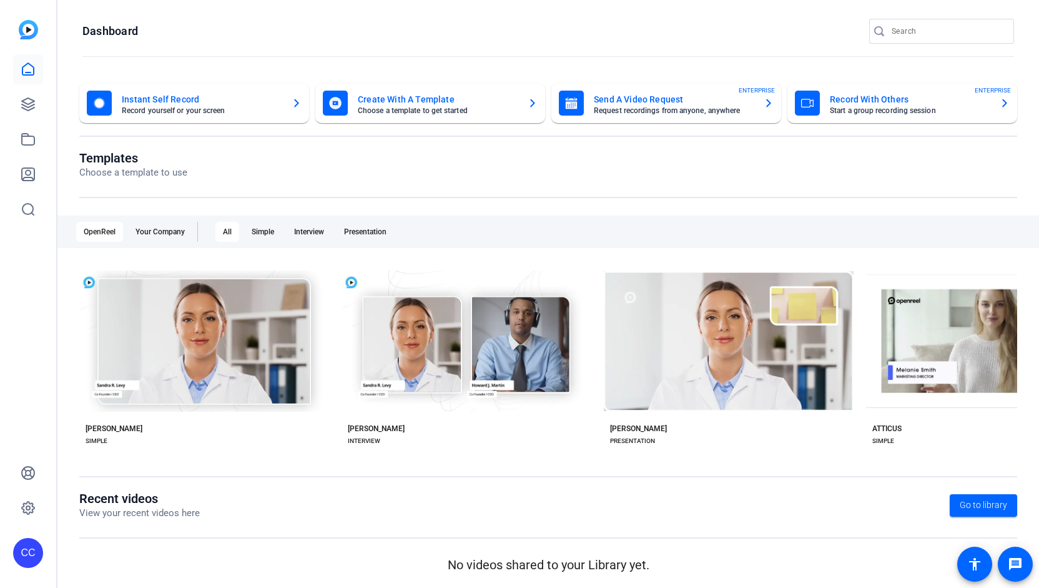
scroll to position [1, 0]
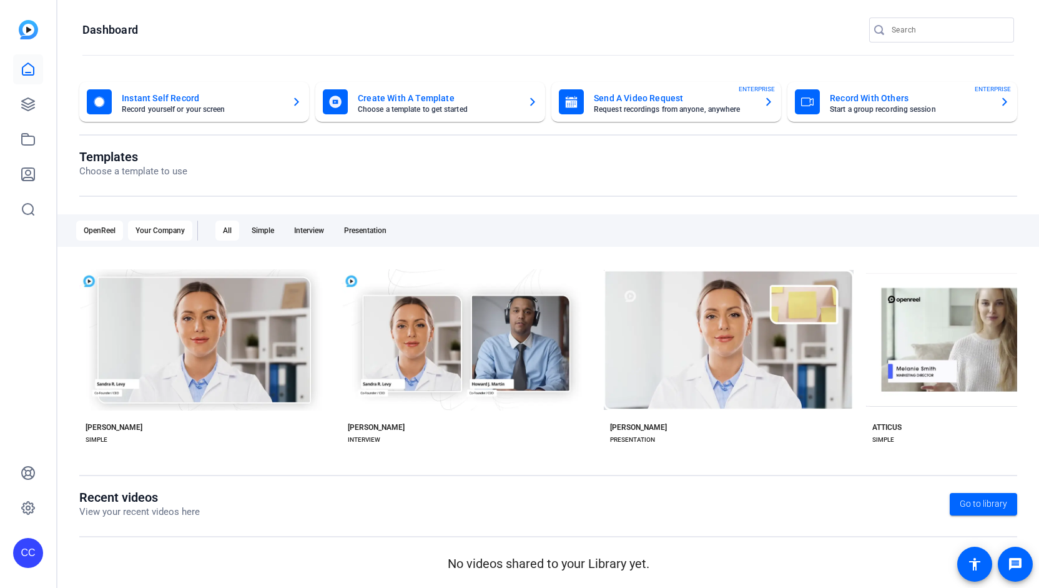
click at [161, 228] on div "Your Company" at bounding box center [160, 230] width 64 height 20
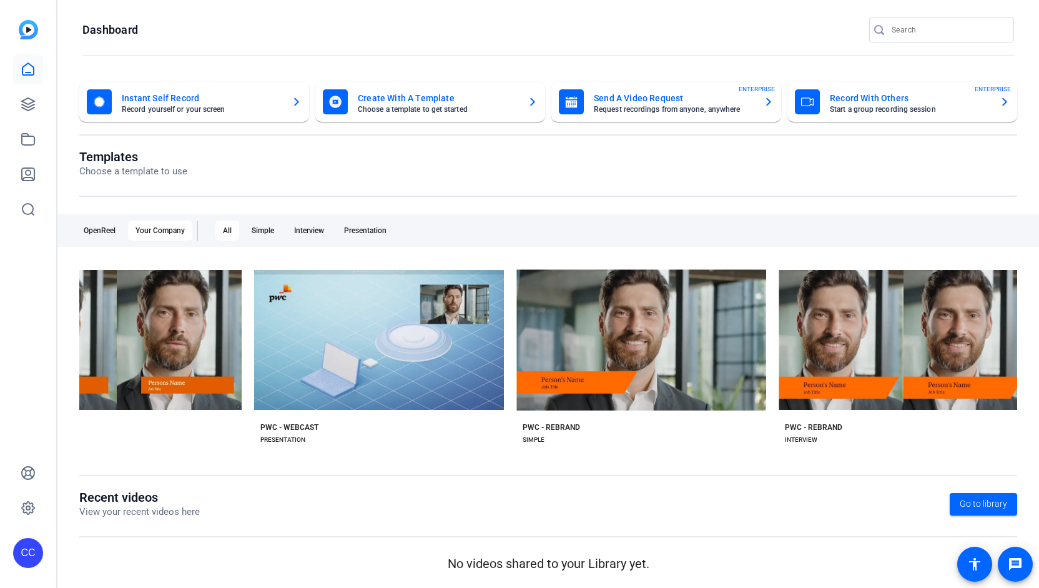
scroll to position [0, 1213]
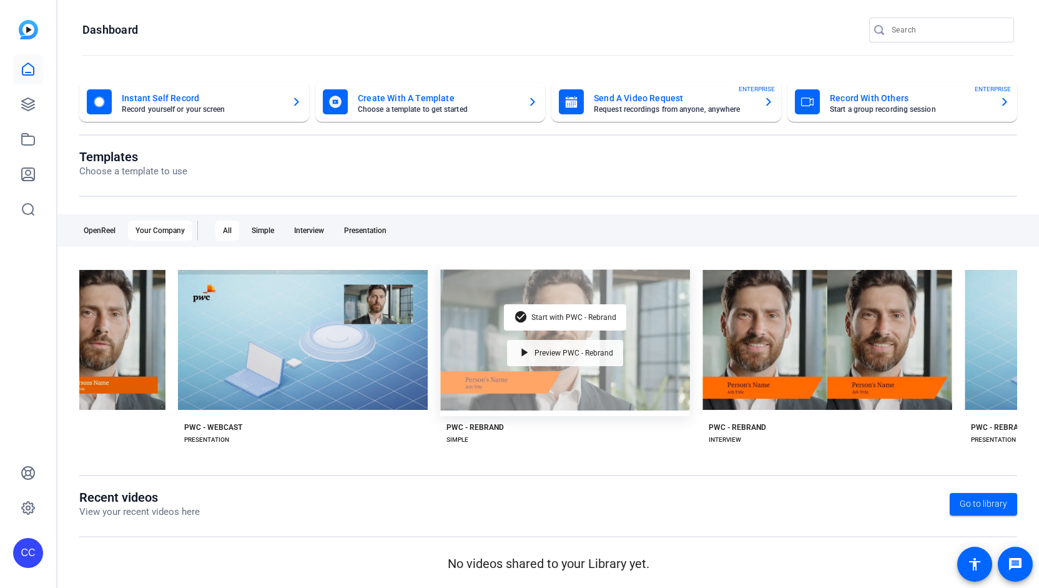
click at [593, 349] on span "Preview PWC - Rebrand" at bounding box center [574, 352] width 79 height 7
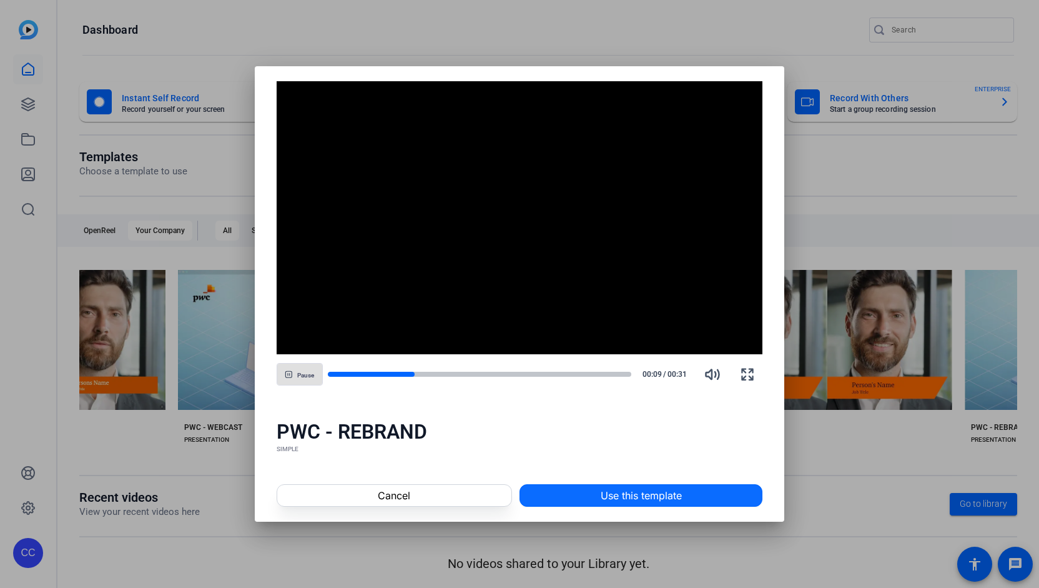
click at [655, 501] on span "Use this template" at bounding box center [641, 495] width 81 height 15
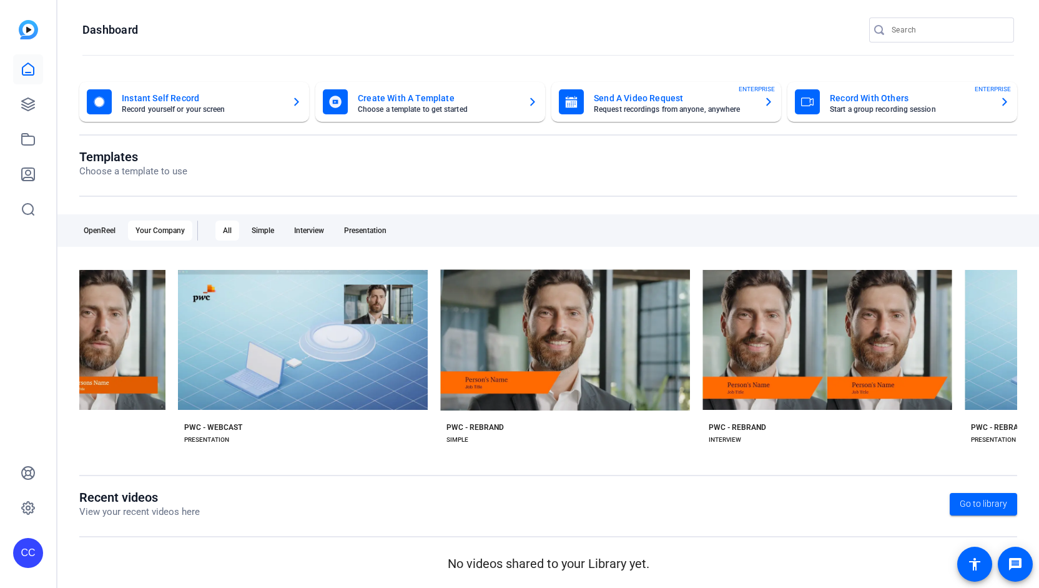
click at [903, 107] on mat-card-subtitle "Start a group recording session" at bounding box center [910, 109] width 160 height 7
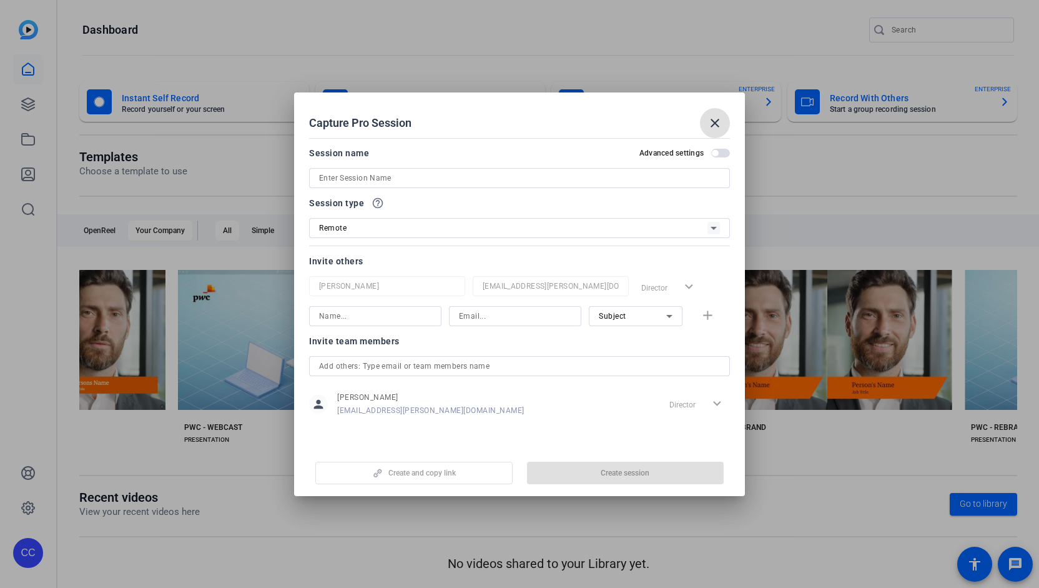
click at [714, 128] on mat-icon "close" at bounding box center [715, 123] width 15 height 15
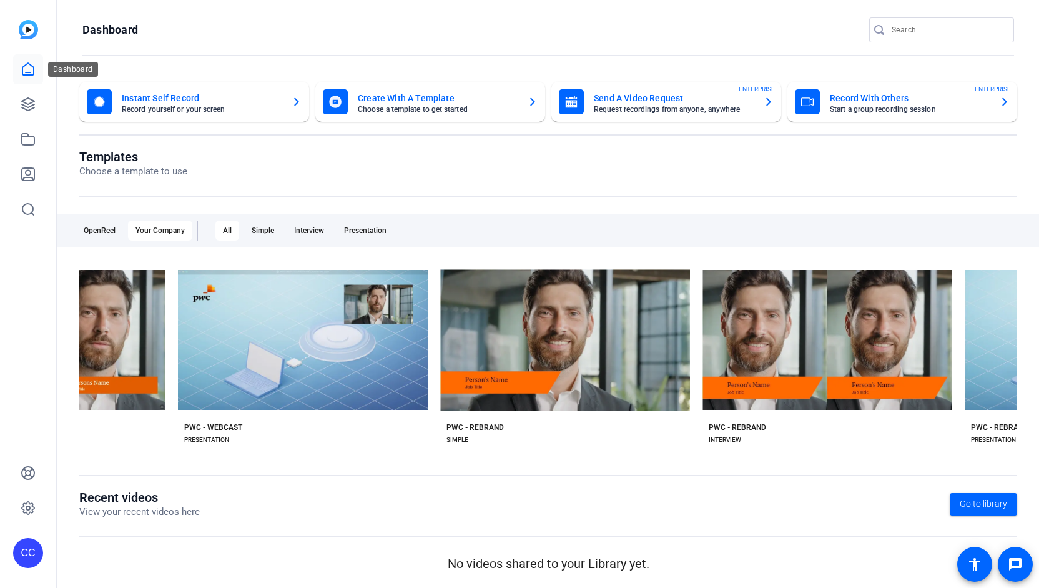
click at [20, 67] on link at bounding box center [28, 69] width 30 height 30
click at [32, 69] on icon at bounding box center [28, 69] width 15 height 15
click at [26, 24] on img at bounding box center [28, 29] width 19 height 19
click at [29, 99] on icon at bounding box center [28, 104] width 15 height 15
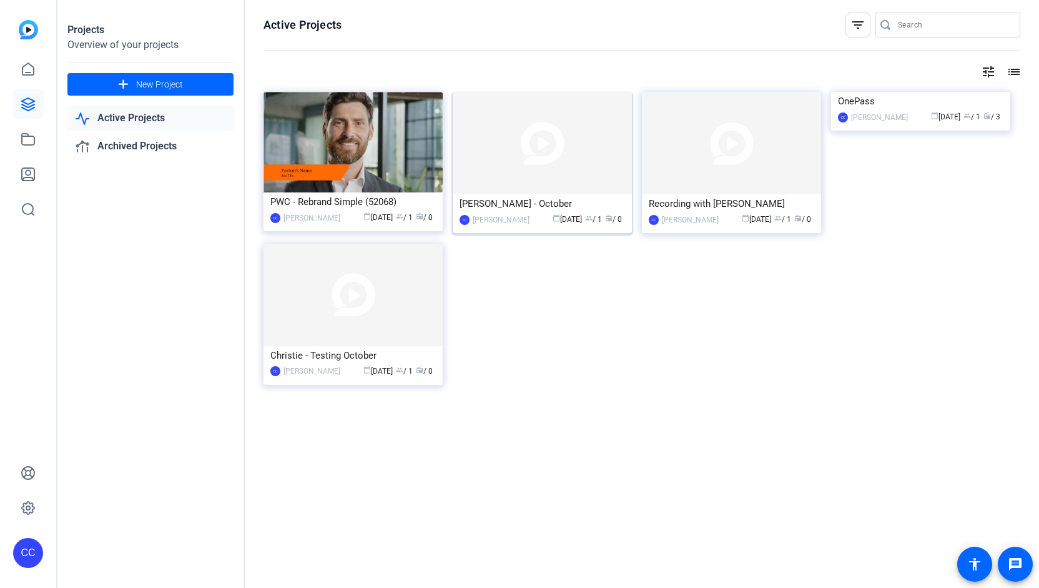
click at [555, 167] on img at bounding box center [542, 143] width 179 height 102
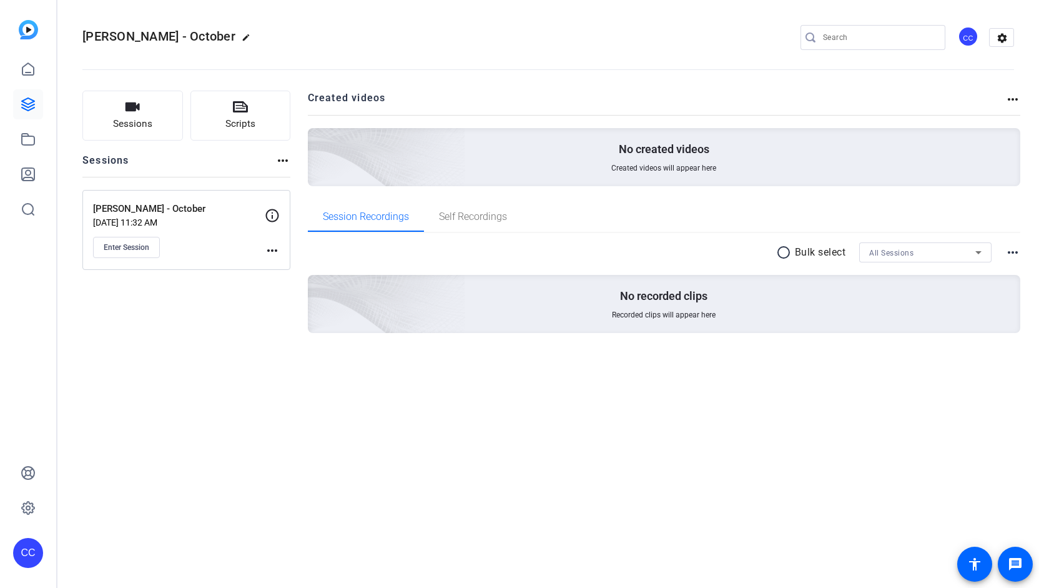
click at [271, 252] on mat-icon "more_horiz" at bounding box center [272, 250] width 15 height 15
click at [297, 268] on span "Edit Session" at bounding box center [303, 267] width 57 height 15
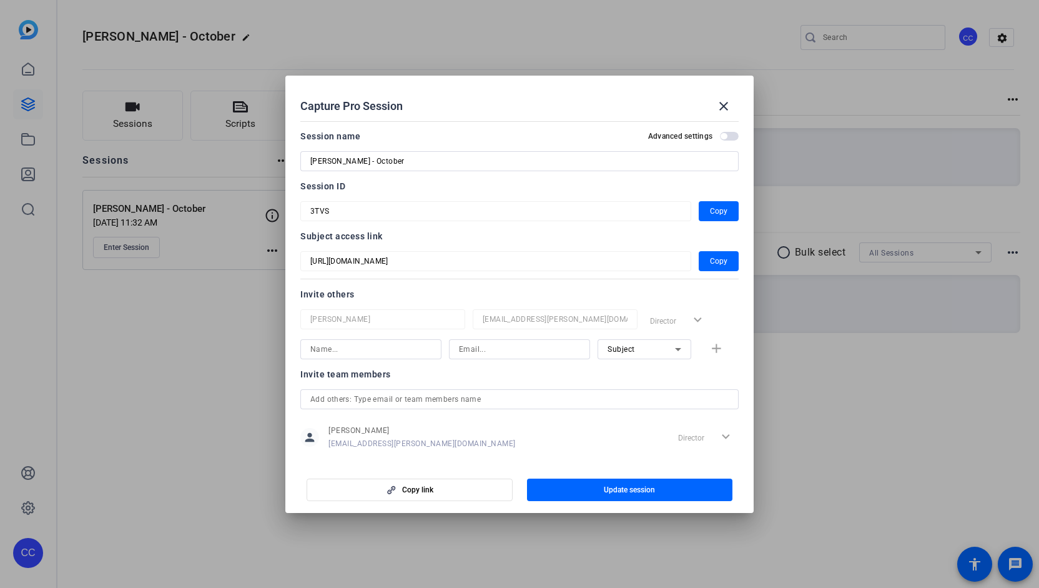
click at [719, 129] on mat-slide-toggle "Advanced settings" at bounding box center [693, 136] width 91 height 15
click at [721, 136] on span "button" at bounding box center [729, 136] width 19 height 9
click at [650, 489] on span "Update session" at bounding box center [629, 490] width 51 height 10
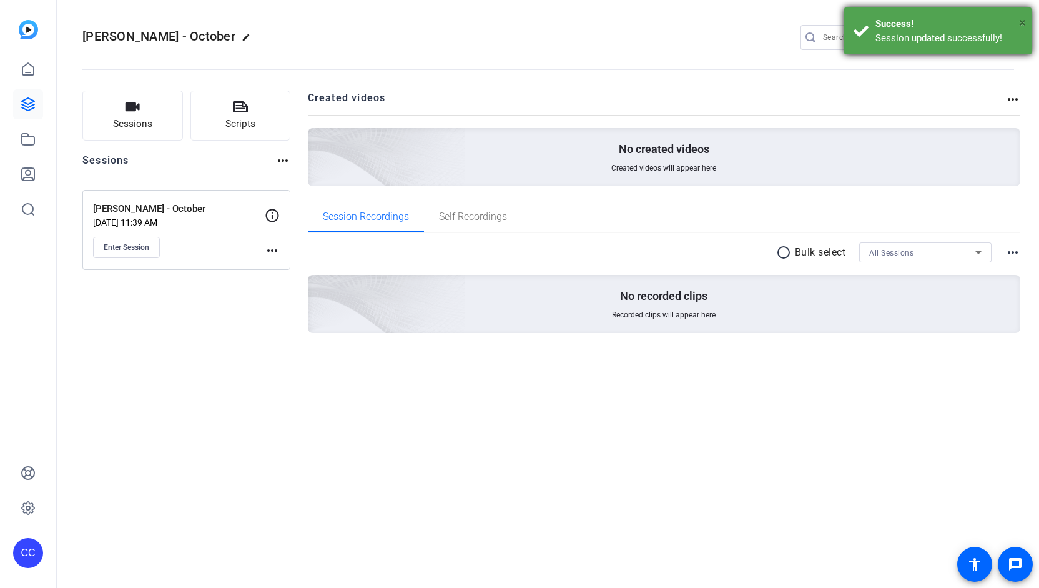
click at [1022, 24] on span "×" at bounding box center [1022, 22] width 7 height 15
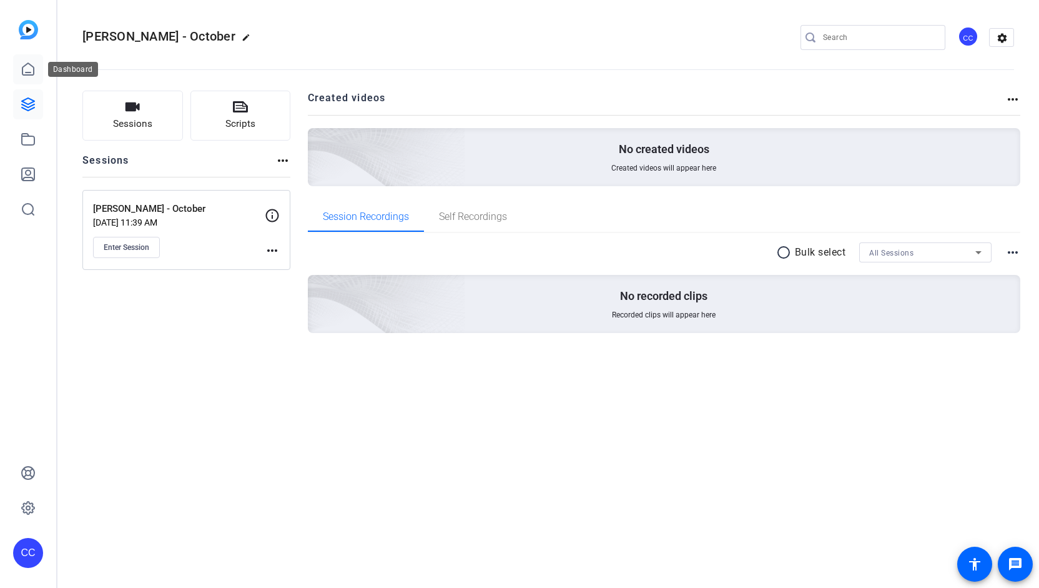
click at [32, 72] on icon at bounding box center [28, 69] width 15 height 15
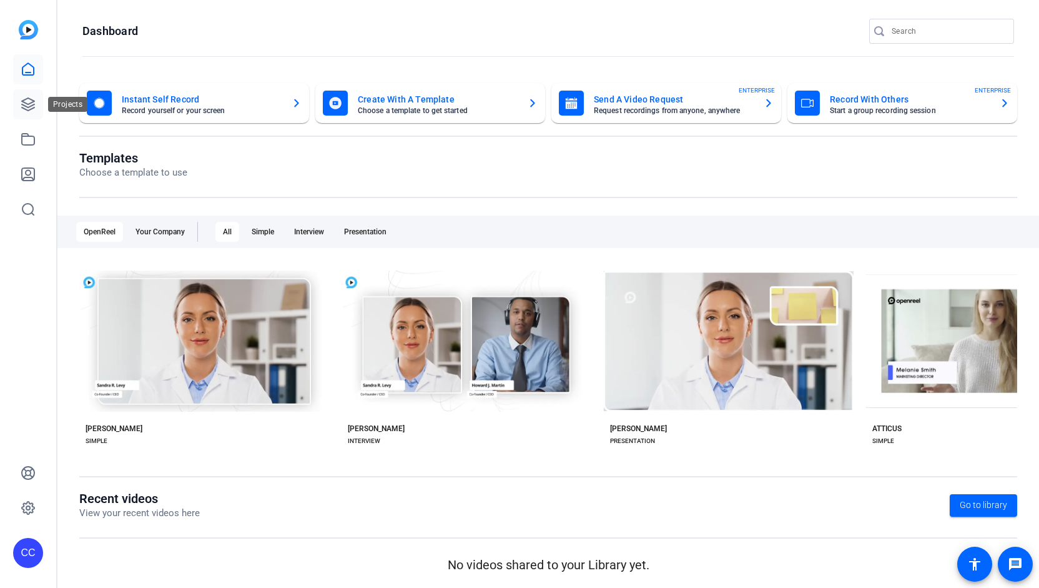
click at [30, 101] on icon at bounding box center [28, 104] width 15 height 15
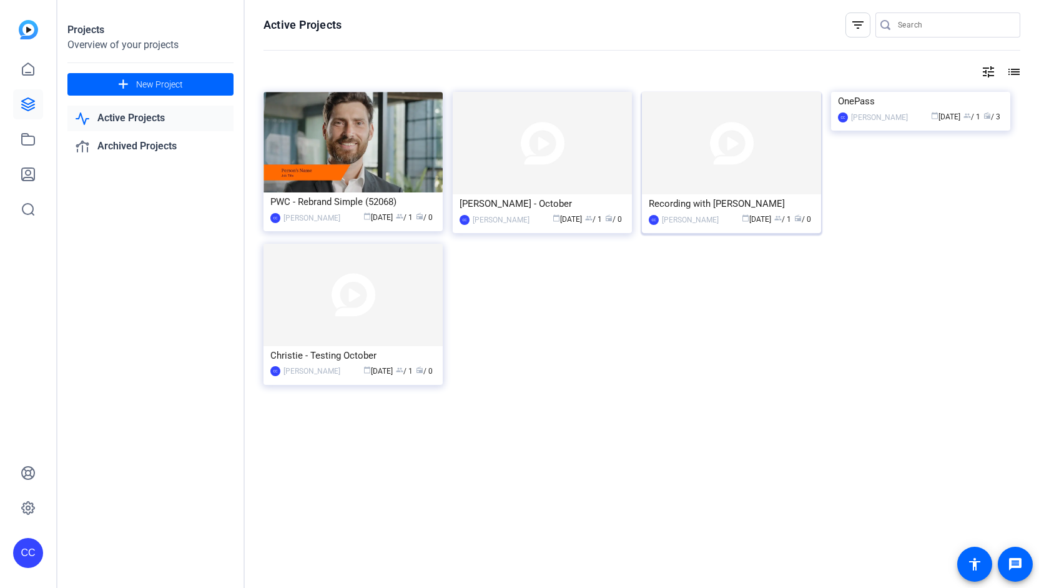
click at [793, 167] on img at bounding box center [731, 143] width 179 height 102
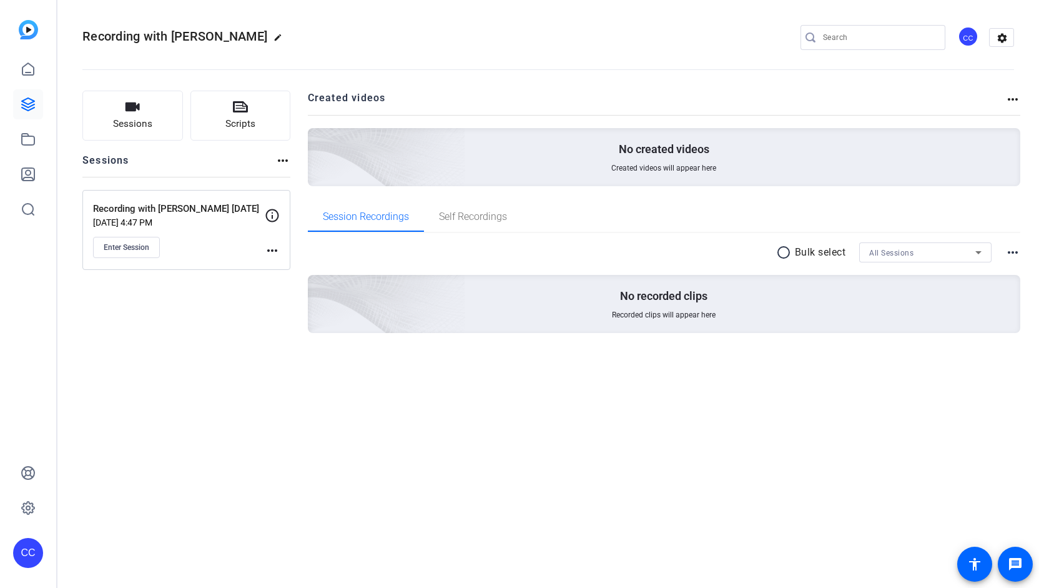
click at [276, 249] on mat-icon "more_horiz" at bounding box center [272, 250] width 15 height 15
click at [296, 267] on span "Edit Session" at bounding box center [303, 267] width 57 height 15
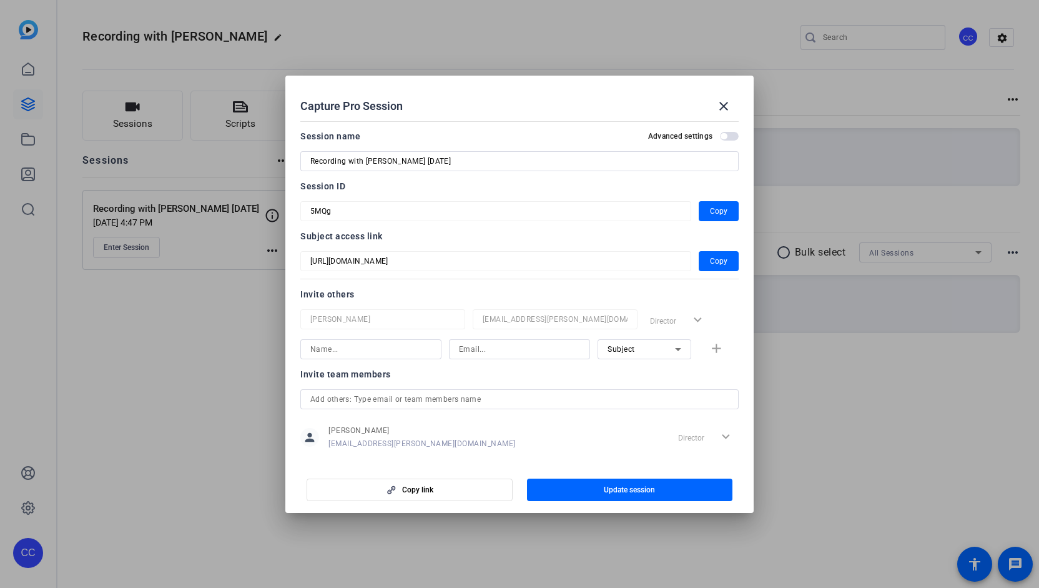
click at [713, 133] on label "Advanced settings" at bounding box center [684, 136] width 72 height 10
click at [720, 133] on button "Advanced settings" at bounding box center [729, 136] width 19 height 9
click at [637, 492] on span "Update session" at bounding box center [629, 490] width 51 height 10
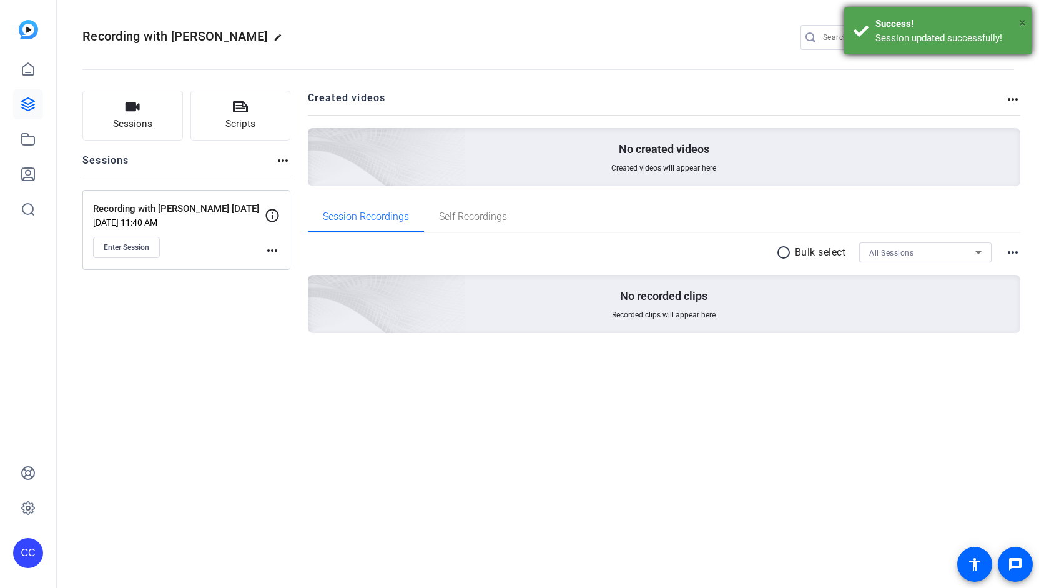
click at [1023, 20] on span "×" at bounding box center [1022, 22] width 7 height 15
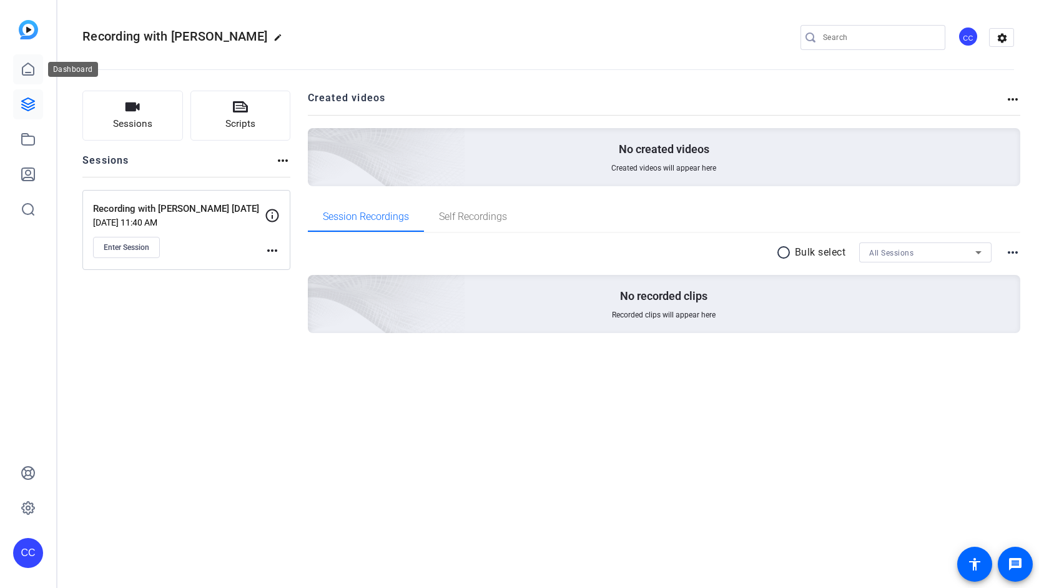
click at [24, 76] on icon at bounding box center [28, 69] width 15 height 15
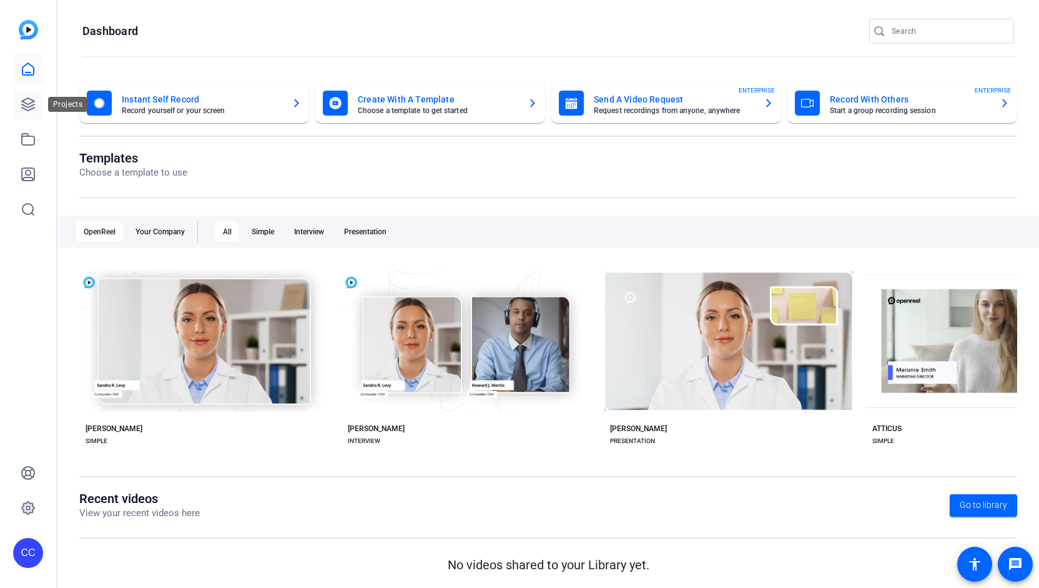
click at [31, 110] on icon at bounding box center [28, 104] width 15 height 15
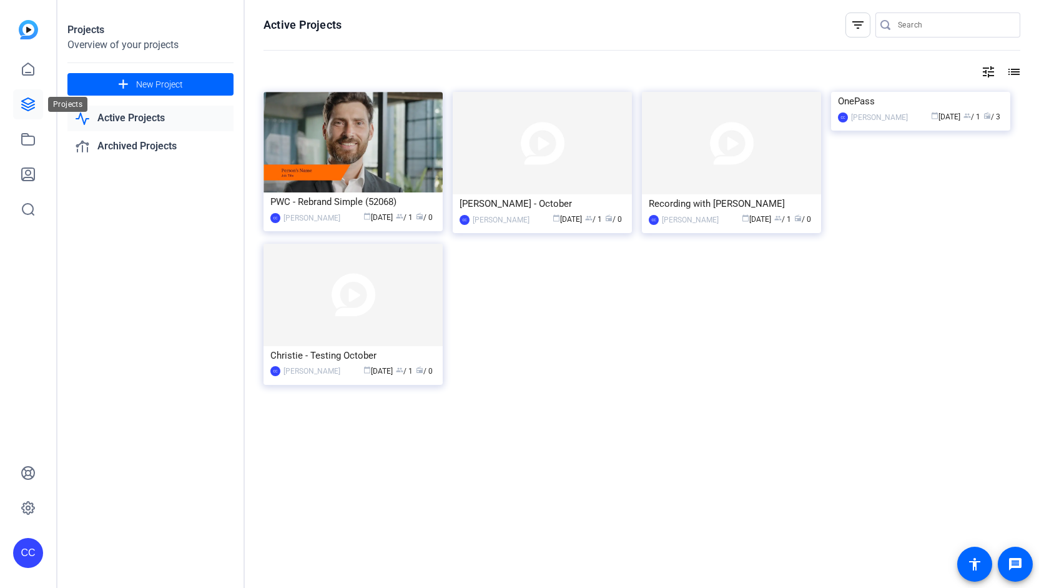
click at [30, 107] on icon at bounding box center [28, 104] width 15 height 15
click at [542, 178] on img at bounding box center [542, 143] width 179 height 102
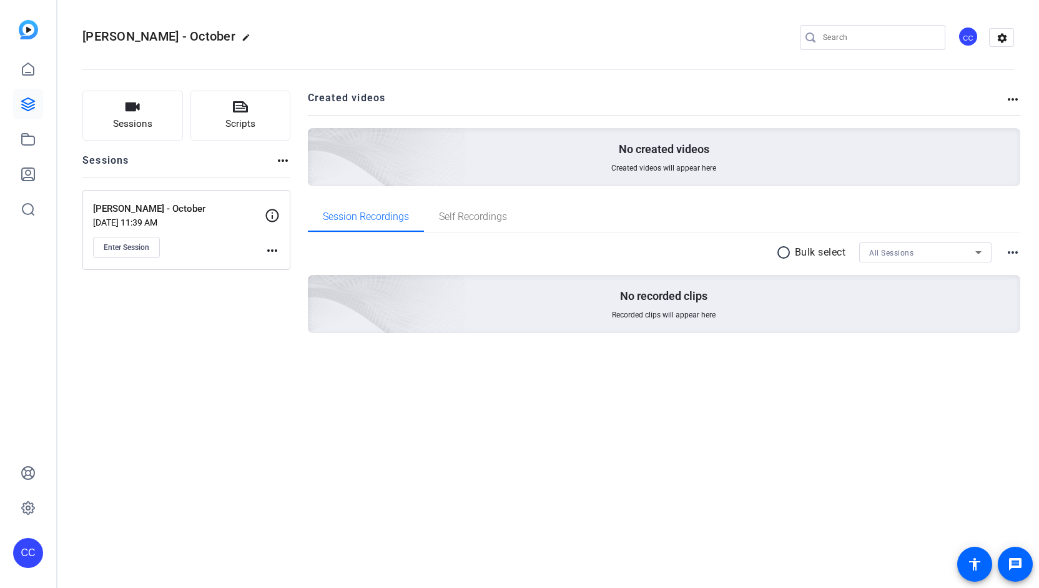
click at [274, 248] on mat-icon "more_horiz" at bounding box center [272, 250] width 15 height 15
click at [285, 265] on span "Edit Session" at bounding box center [303, 267] width 57 height 15
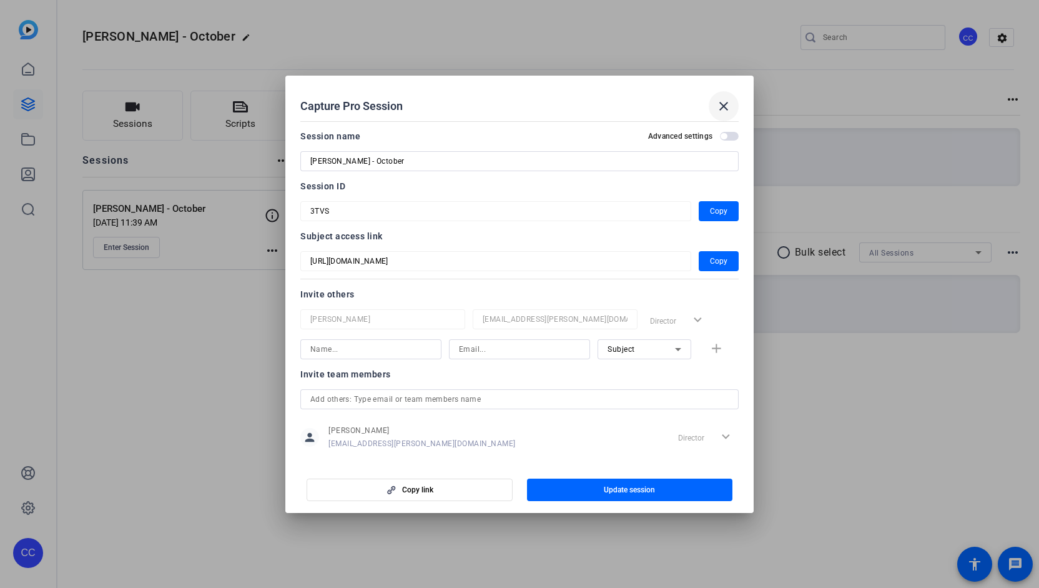
click at [729, 104] on mat-icon "close" at bounding box center [723, 106] width 15 height 15
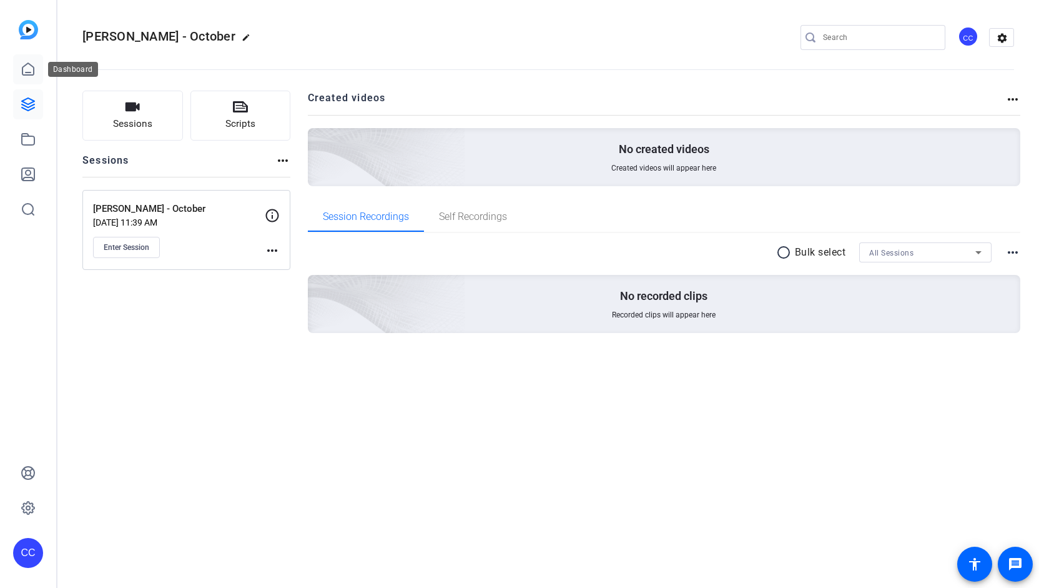
click at [30, 67] on icon at bounding box center [28, 69] width 15 height 15
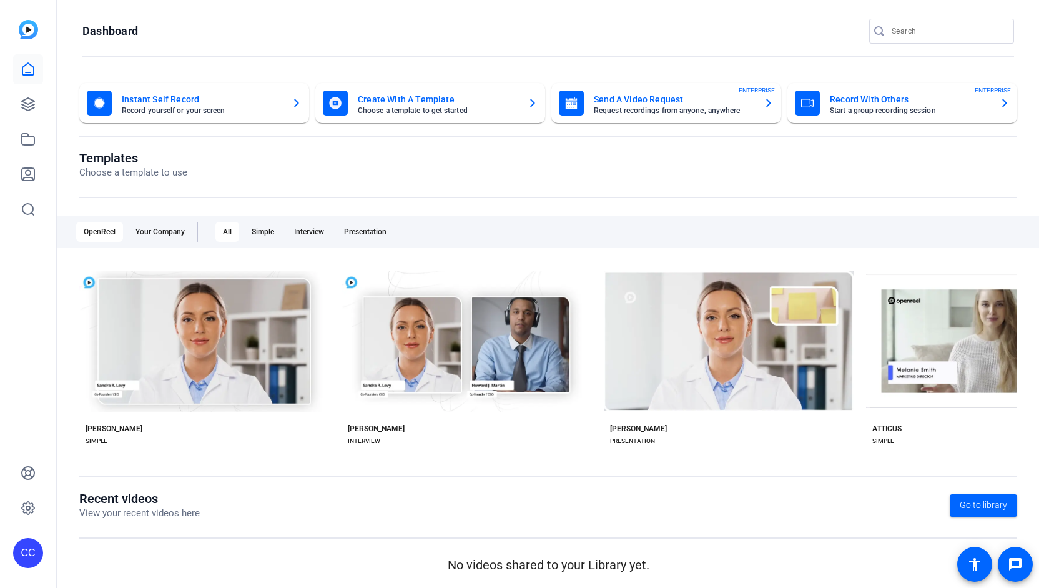
click at [968, 106] on mat-card-title "Record With Others" at bounding box center [910, 99] width 160 height 15
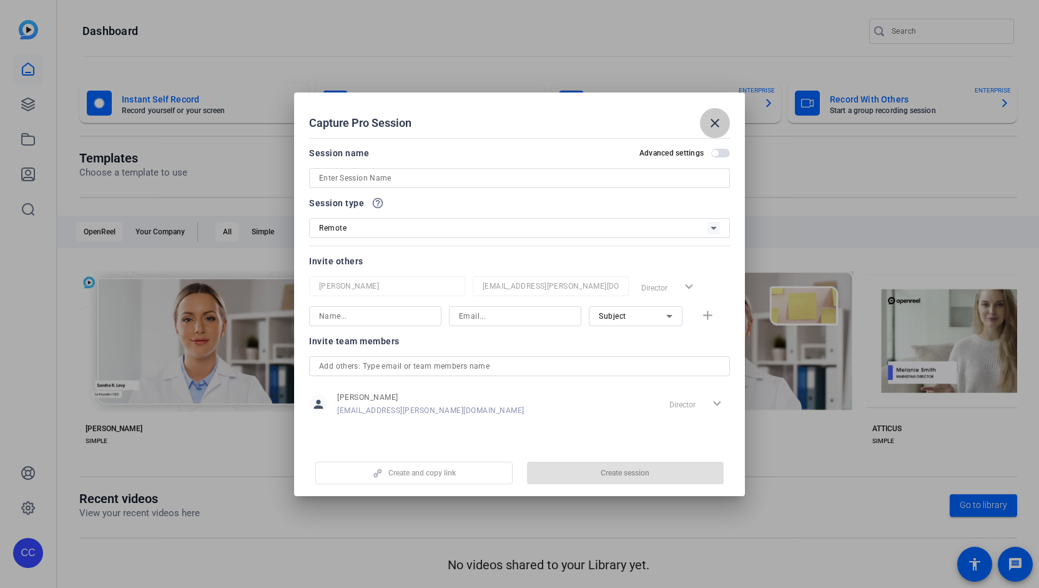
click at [713, 126] on mat-icon "close" at bounding box center [715, 123] width 15 height 15
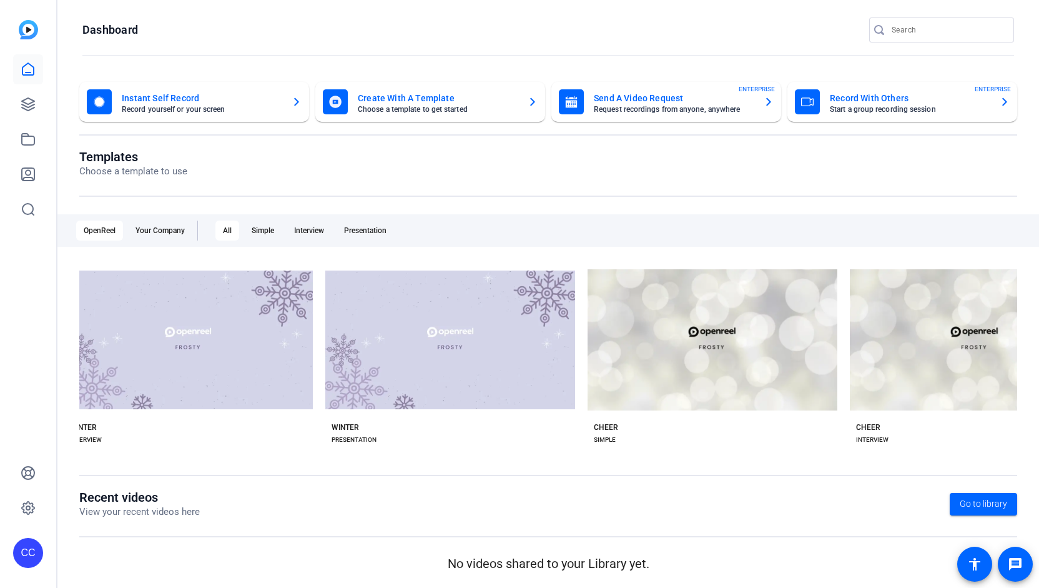
scroll to position [0, 4549]
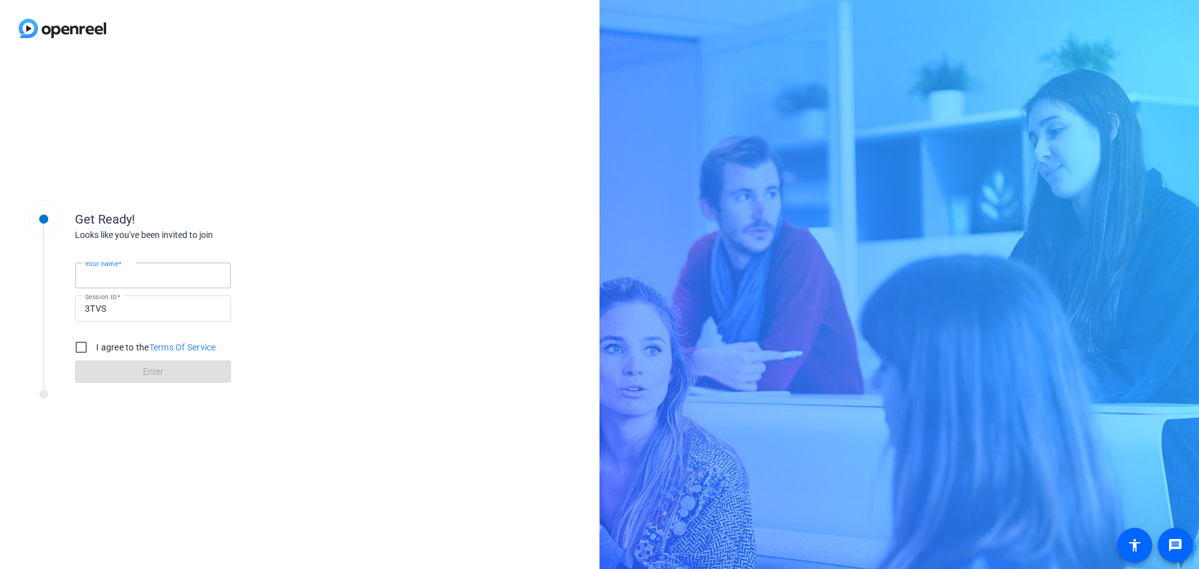
click at [149, 275] on input "Your name" at bounding box center [153, 275] width 136 height 15
drag, startPoint x: 174, startPoint y: 274, endPoint x: 121, endPoint y: 276, distance: 52.5
click at [121, 276] on input "Christie - Speaker" at bounding box center [153, 275] width 136 height 15
click at [184, 277] on input "Christie - Speaker" at bounding box center [153, 275] width 136 height 15
drag, startPoint x: 162, startPoint y: 277, endPoint x: 116, endPoint y: 277, distance: 45.6
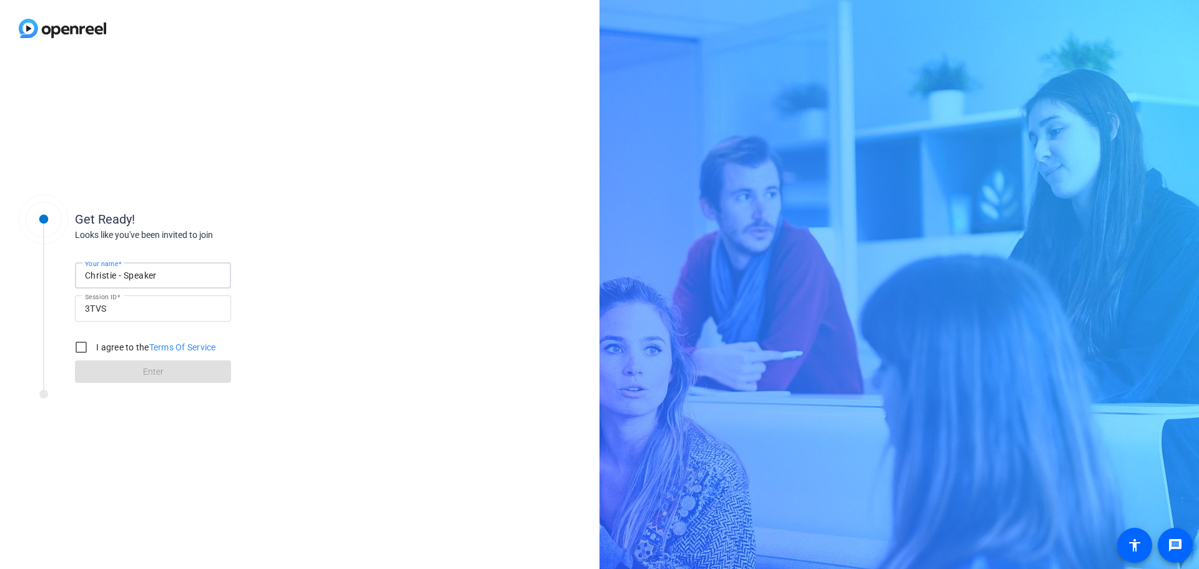
click at [116, 277] on input "Christie - Speaker" at bounding box center [153, 275] width 136 height 15
click at [172, 278] on input "Christie - Speaker" at bounding box center [153, 275] width 136 height 15
type input "Christie - Speaker"
click at [78, 348] on input "I agree to the Terms Of Service" at bounding box center [81, 347] width 25 height 25
checkbox input "true"
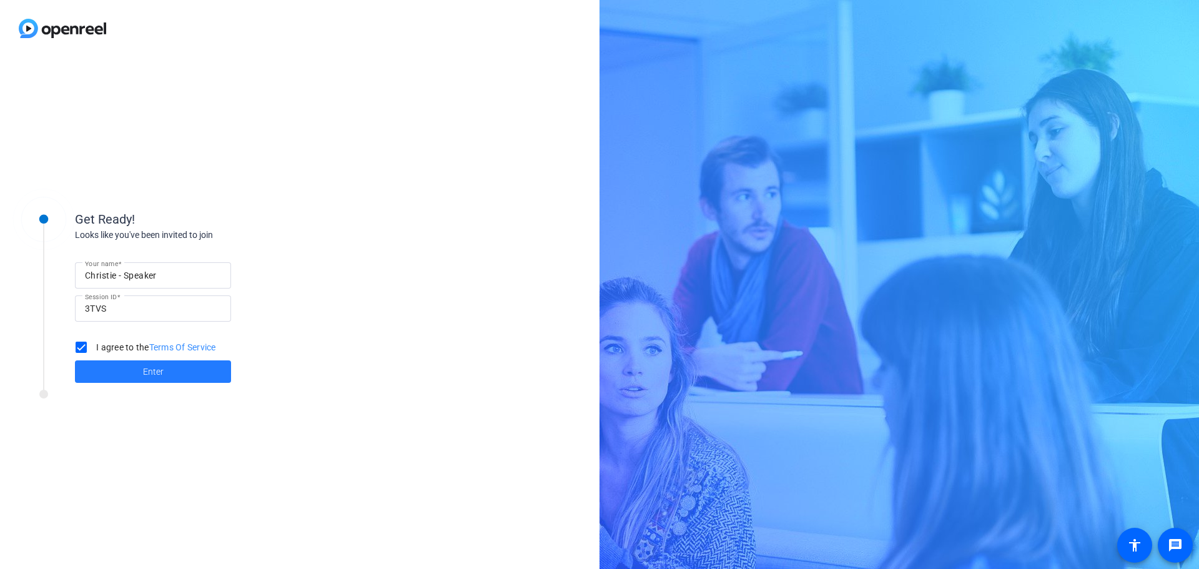
click at [127, 369] on span at bounding box center [153, 372] width 156 height 30
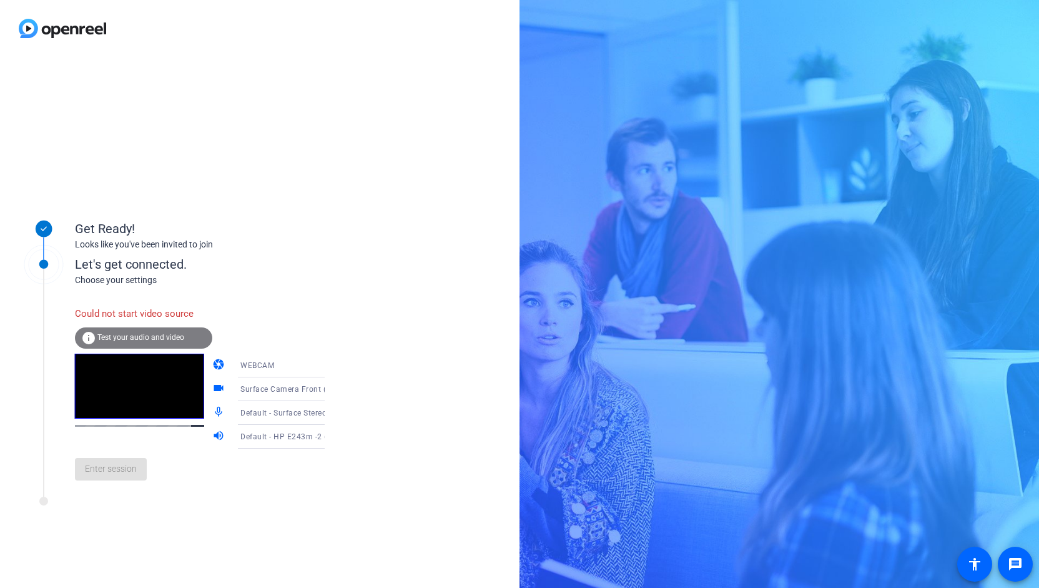
click at [330, 367] on icon at bounding box center [337, 365] width 15 height 15
click at [279, 419] on mat-option "DESKTOP" at bounding box center [271, 414] width 107 height 25
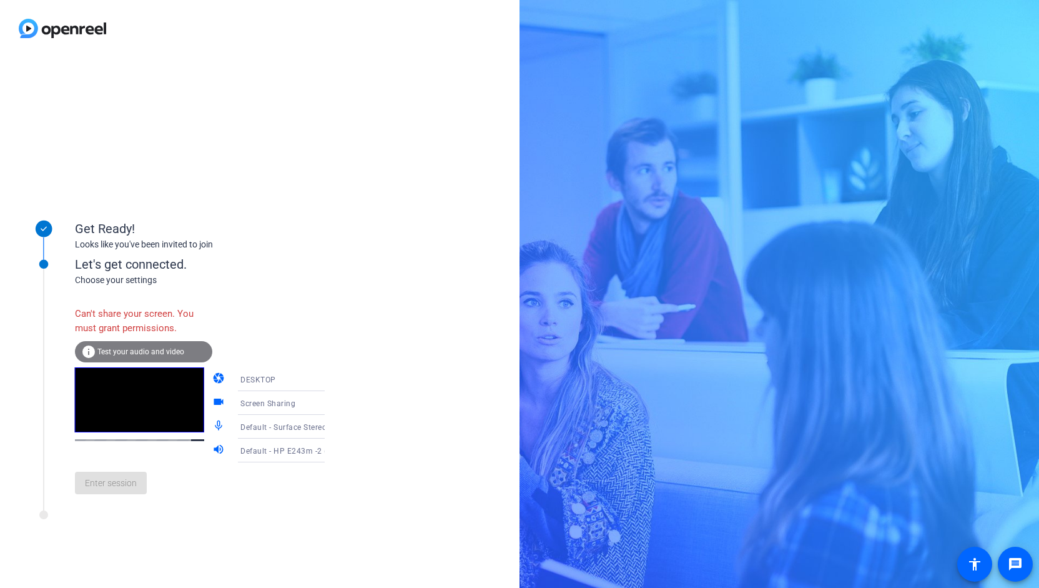
click at [330, 396] on icon at bounding box center [337, 402] width 15 height 15
click at [290, 425] on mat-option "Screen Sharing" at bounding box center [271, 427] width 107 height 25
click at [330, 425] on icon at bounding box center [337, 426] width 15 height 15
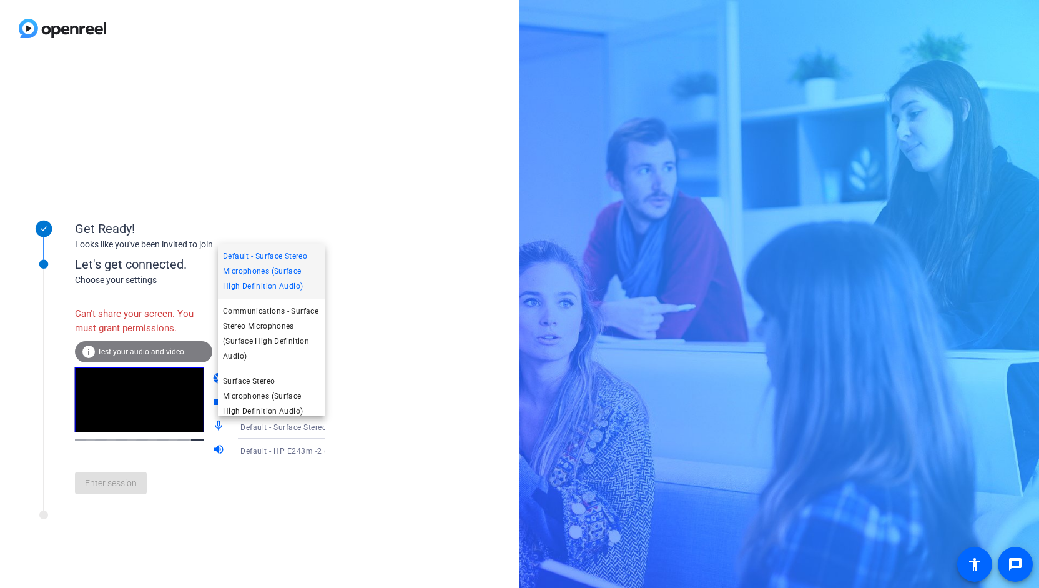
click at [311, 425] on div at bounding box center [519, 294] width 1039 height 588
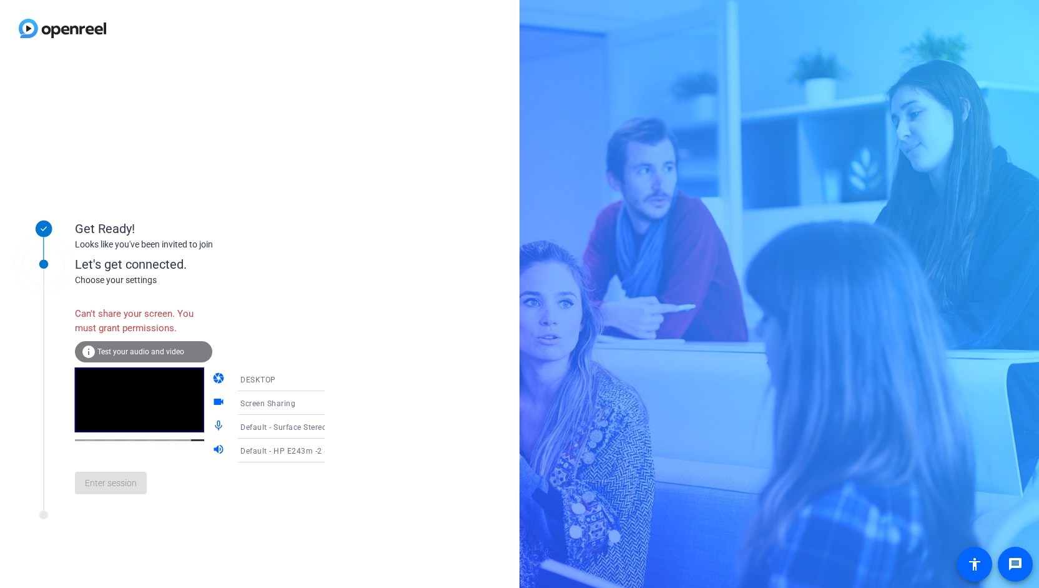
click at [334, 402] on icon at bounding box center [337, 403] width 6 height 3
click at [310, 402] on div at bounding box center [519, 294] width 1039 height 588
click at [282, 402] on span "Screen Sharing" at bounding box center [267, 403] width 55 height 9
click at [277, 291] on div at bounding box center [519, 294] width 1039 height 588
click at [170, 304] on div "Can't share your screen. You must grant permissions." at bounding box center [143, 320] width 137 height 41
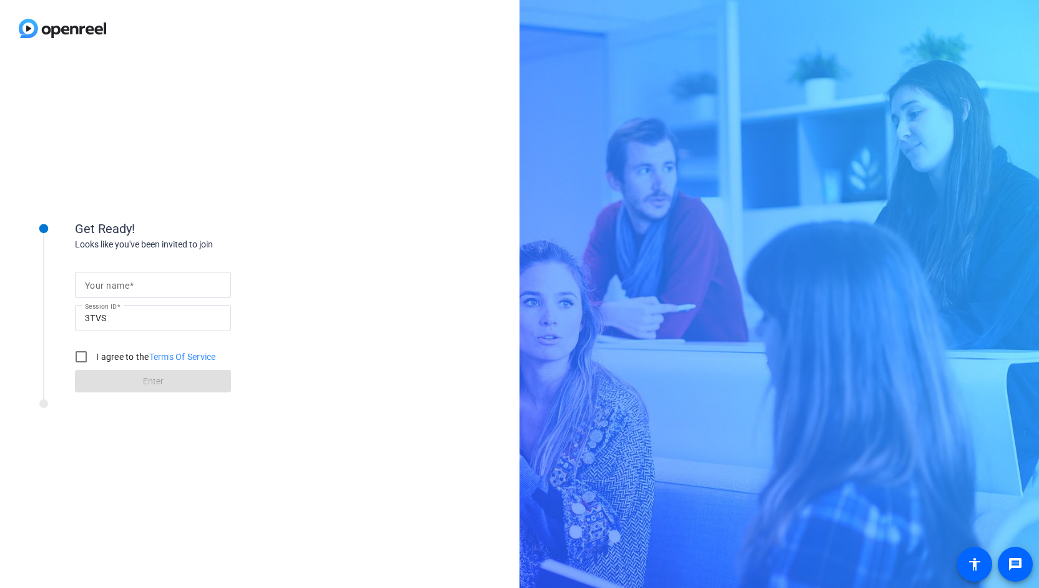
click at [159, 290] on input "Your name" at bounding box center [153, 284] width 136 height 15
type input "Christie"
click at [82, 355] on input "I agree to the Terms Of Service" at bounding box center [81, 356] width 25 height 25
checkbox input "true"
click at [140, 373] on span at bounding box center [153, 381] width 156 height 30
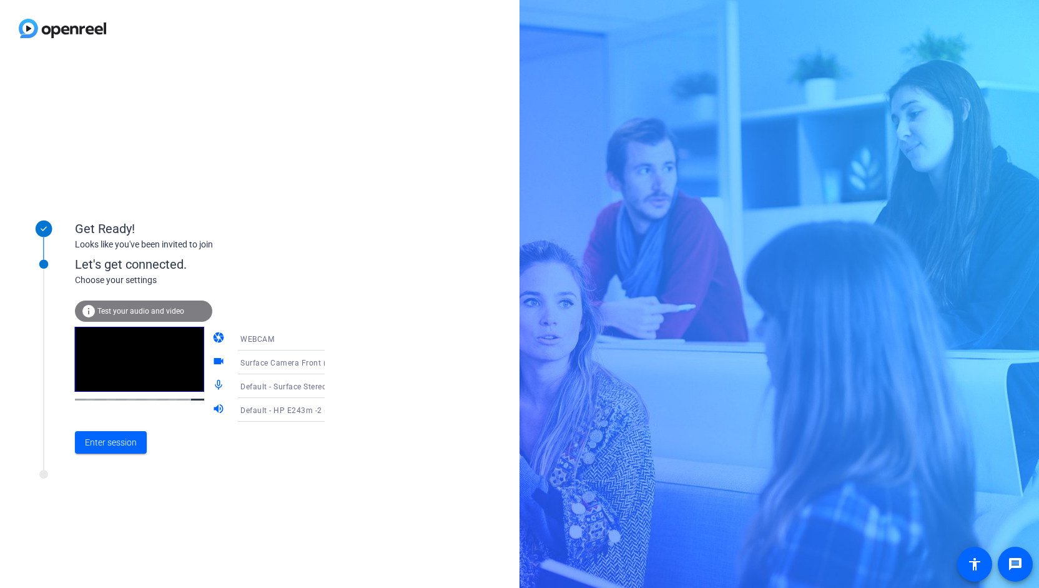
click at [330, 358] on icon at bounding box center [337, 362] width 15 height 15
click at [309, 357] on div at bounding box center [519, 294] width 1039 height 588
click at [330, 382] on icon at bounding box center [337, 385] width 15 height 15
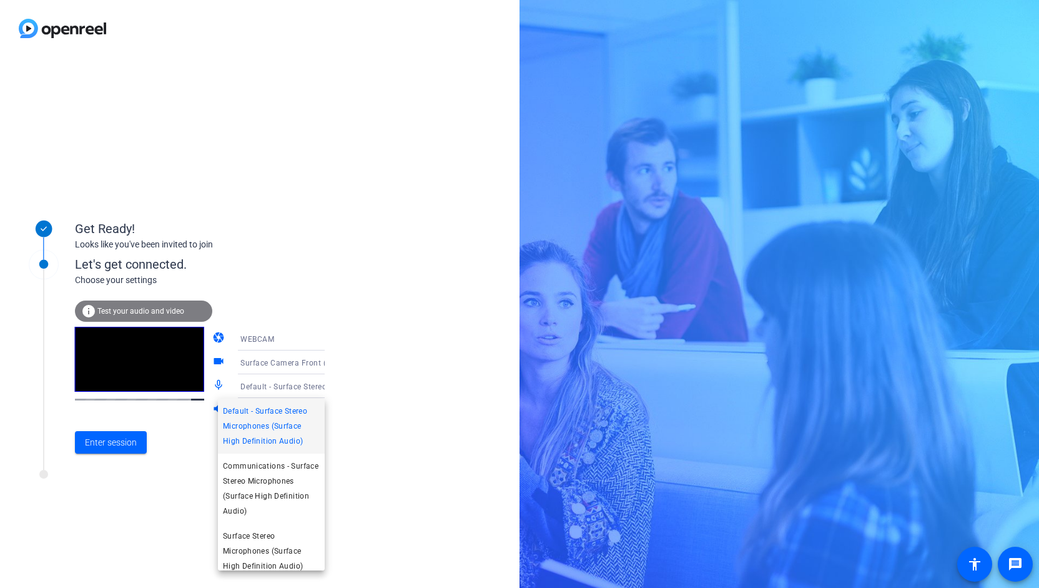
click at [314, 382] on div at bounding box center [519, 294] width 1039 height 588
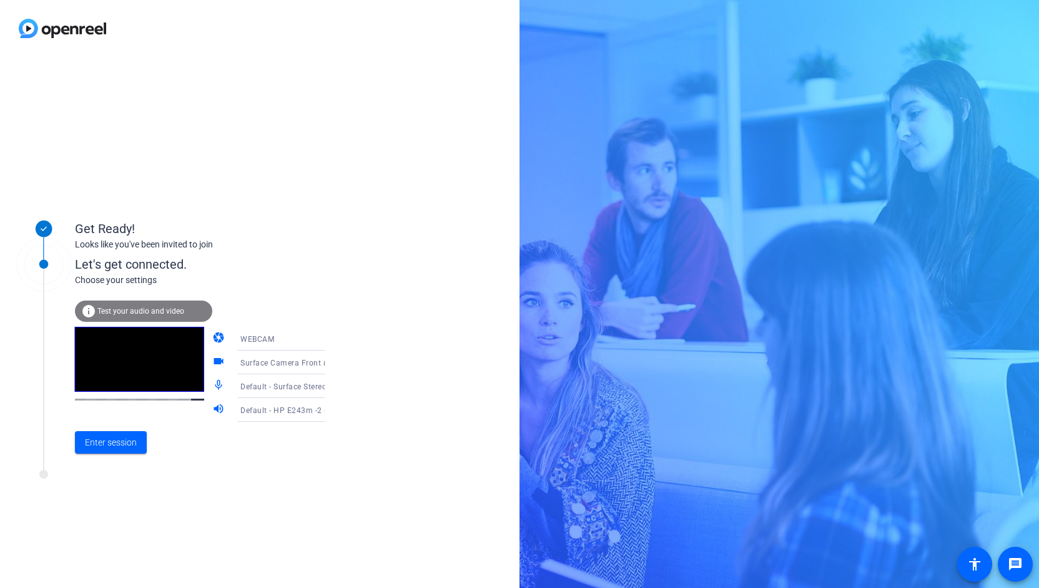
click at [384, 394] on div "Get Ready! Looks like you've been invited to join Let's get connected. Choose y…" at bounding box center [260, 322] width 520 height 531
click at [121, 440] on span "Enter session" at bounding box center [111, 442] width 52 height 13
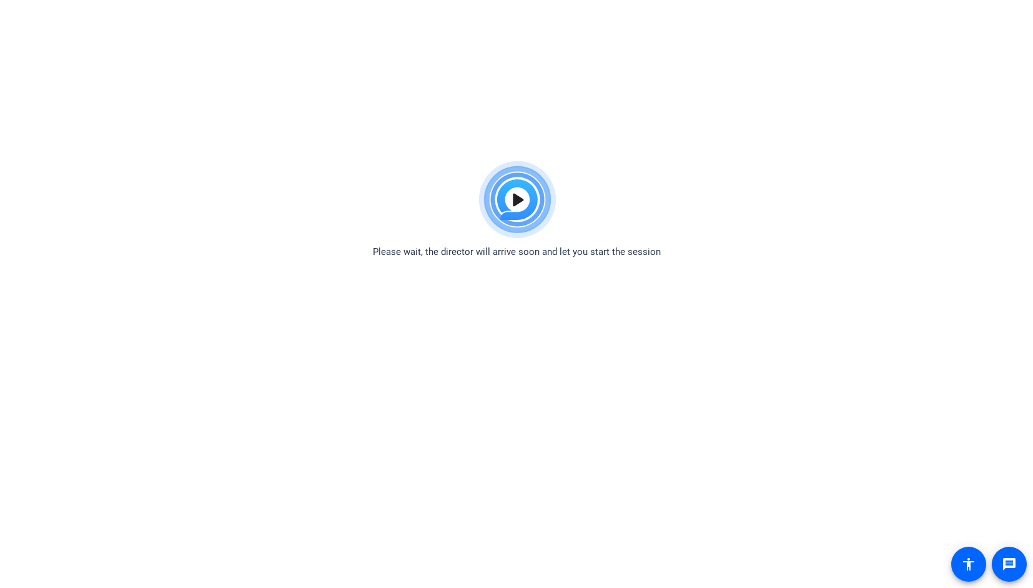
click at [514, 199] on img at bounding box center [517, 200] width 92 height 90
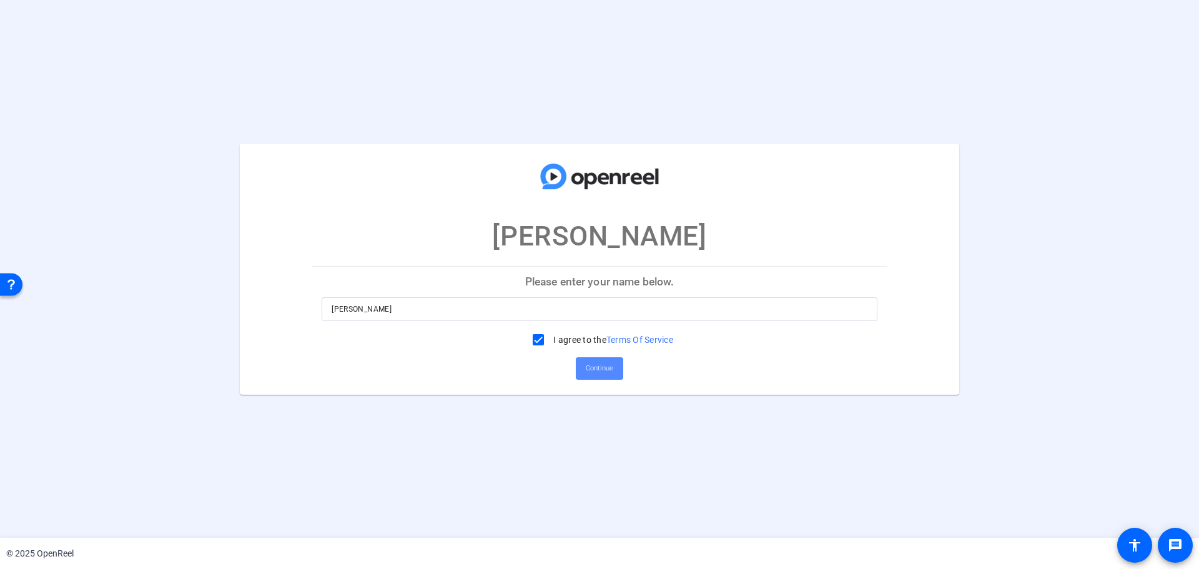
click at [608, 362] on span "Continue" at bounding box center [599, 368] width 27 height 19
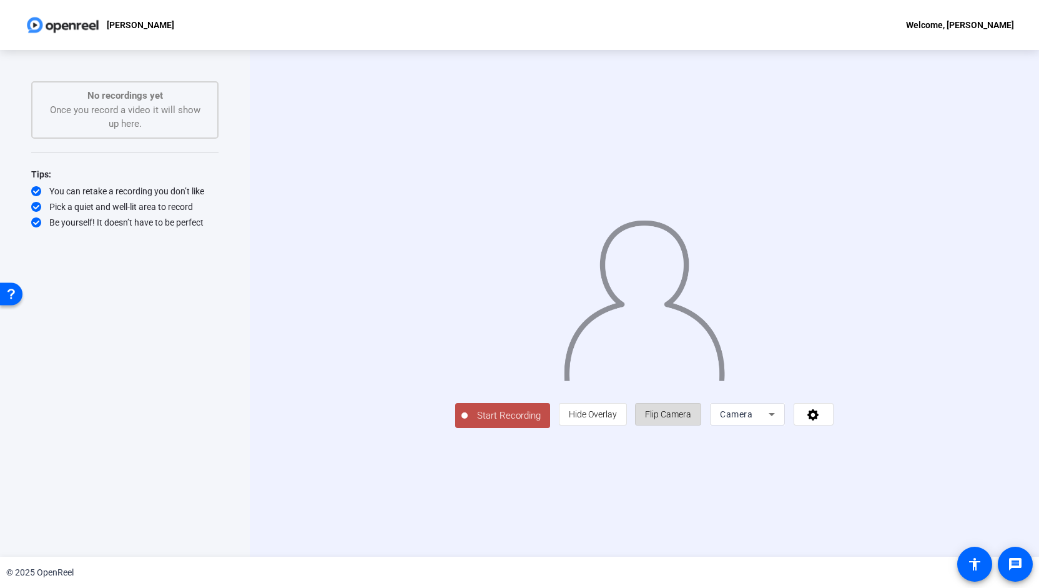
click at [691, 419] on span "Flip Camera" at bounding box center [668, 414] width 46 height 10
click at [779, 422] on icon at bounding box center [771, 414] width 15 height 15
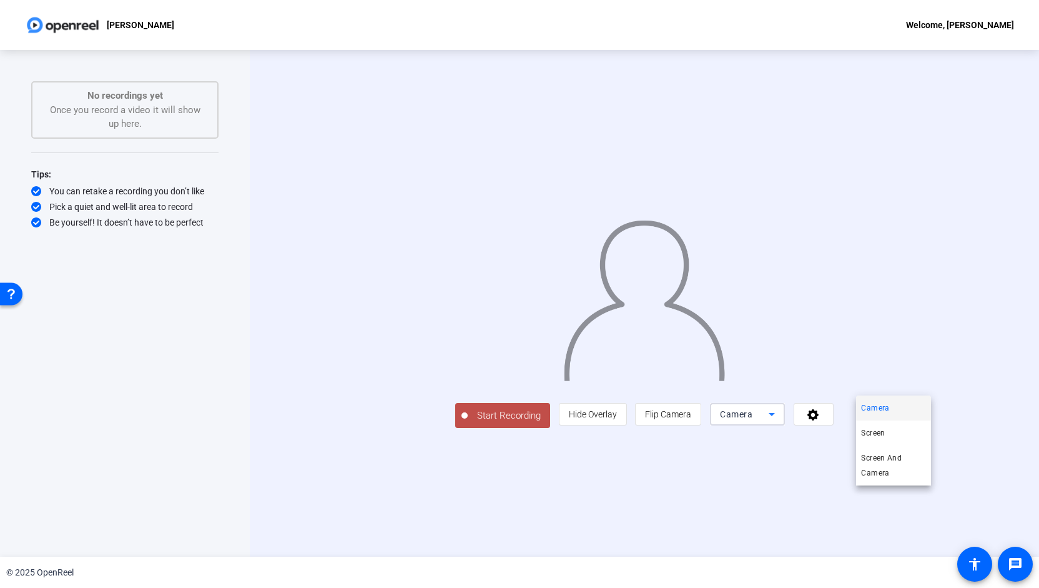
click at [751, 500] on div at bounding box center [519, 294] width 1039 height 588
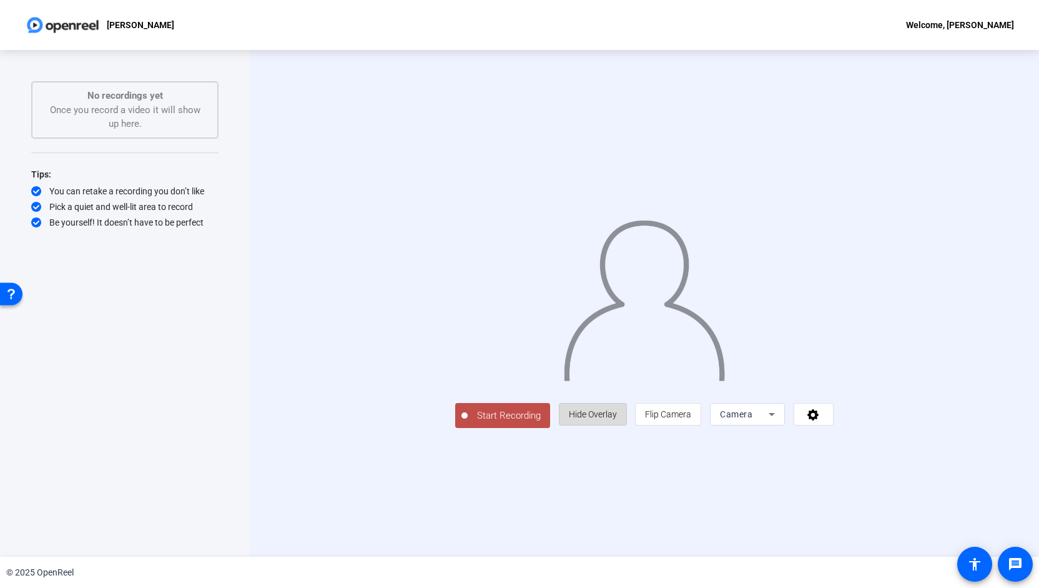
click at [617, 419] on span "Hide Overlay" at bounding box center [593, 414] width 48 height 10
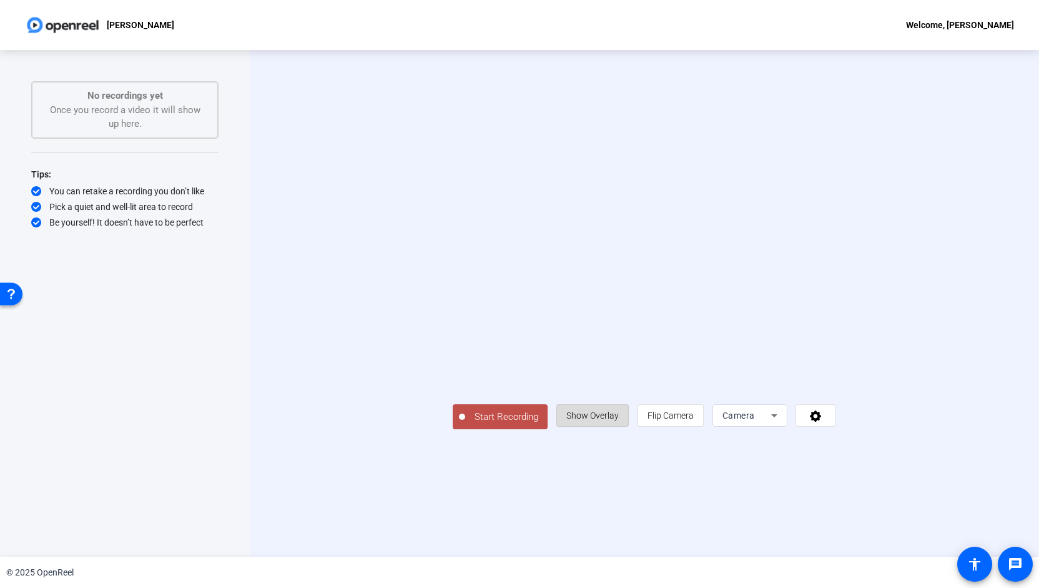
click at [619, 420] on span "Show Overlay" at bounding box center [592, 415] width 52 height 10
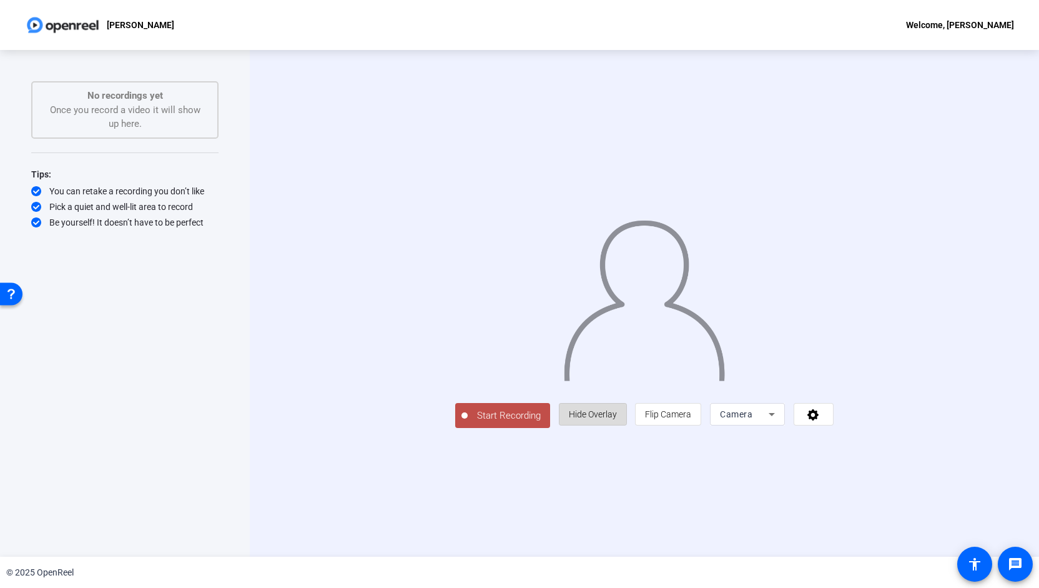
click at [617, 419] on span "Hide Overlay" at bounding box center [593, 414] width 48 height 10
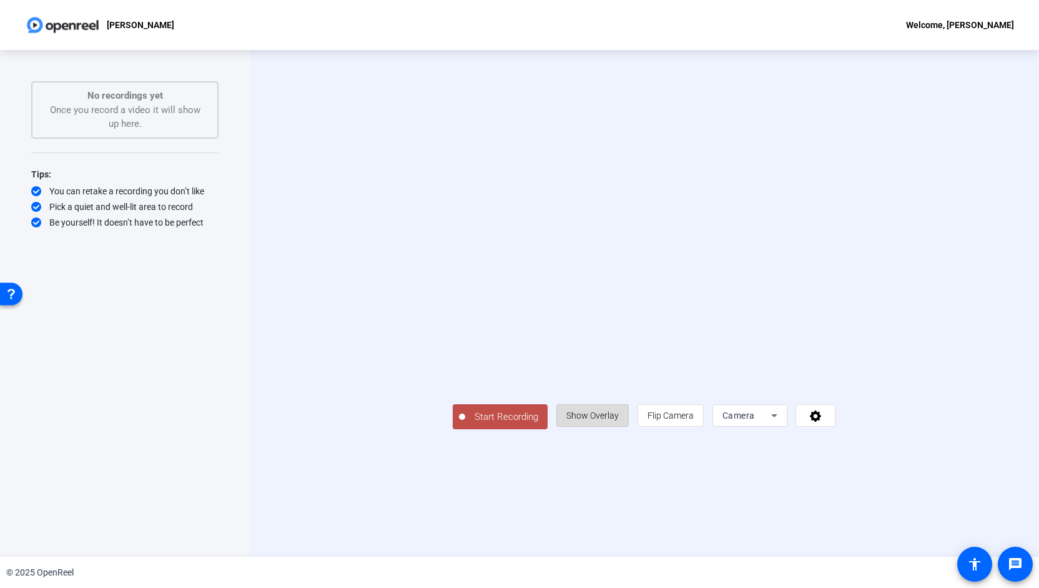
click at [619, 420] on span "Show Overlay" at bounding box center [592, 415] width 52 height 10
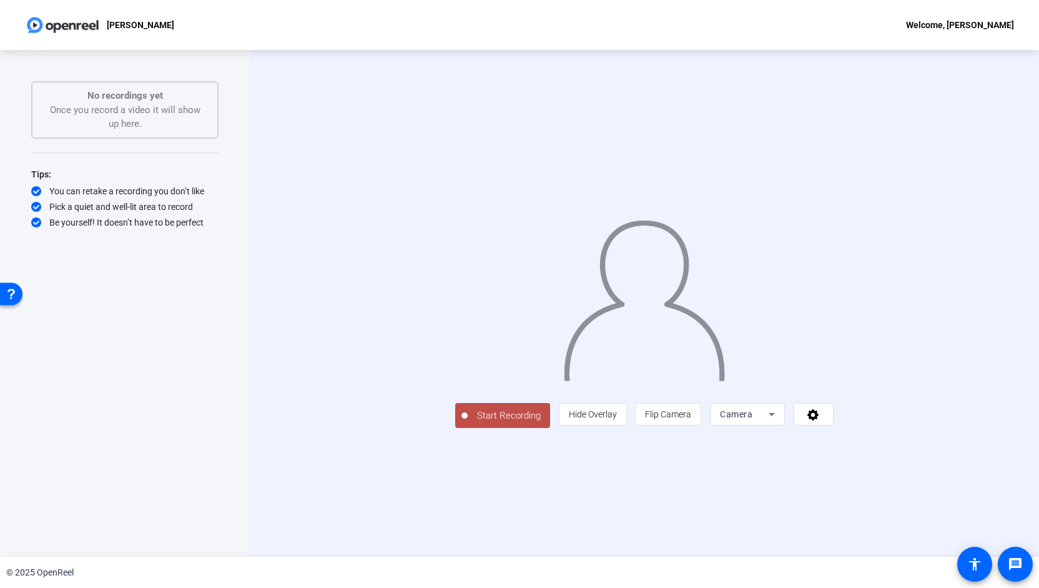
click at [769, 422] on div "Camera" at bounding box center [744, 414] width 49 height 15
click at [904, 467] on span "Screen And Camera" at bounding box center [893, 465] width 65 height 30
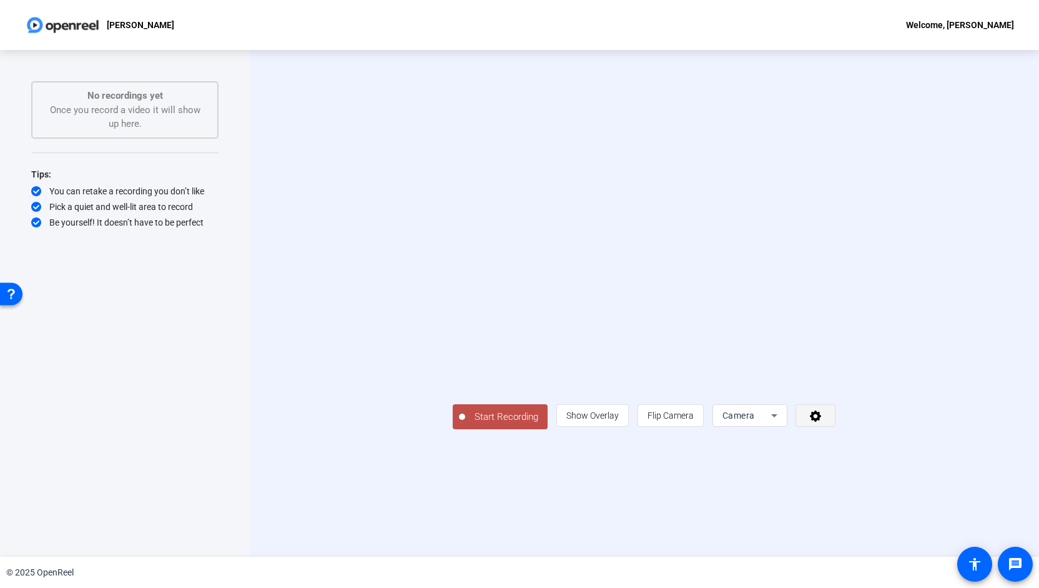
click at [823, 422] on icon at bounding box center [816, 415] width 14 height 12
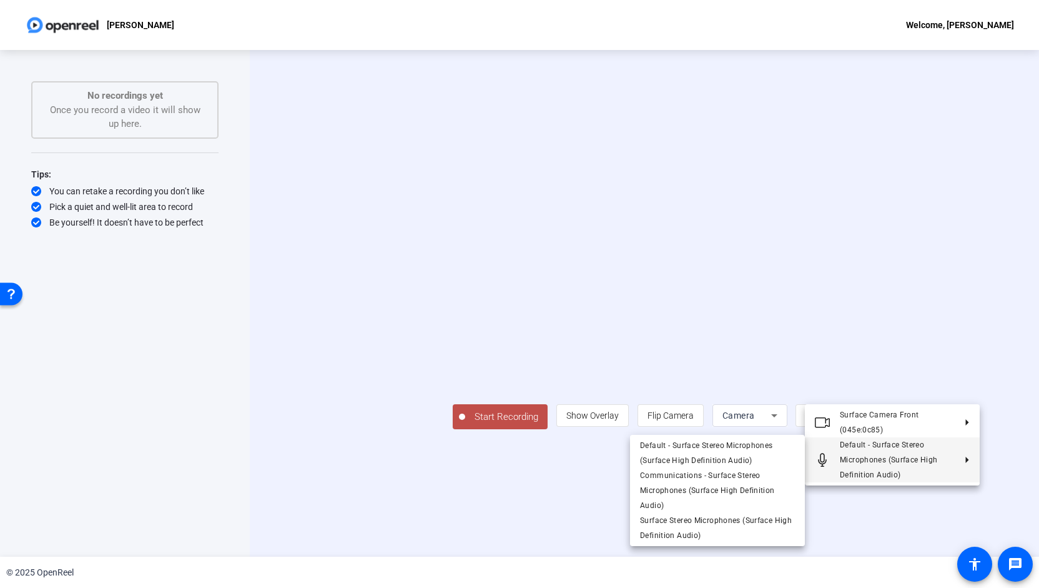
click at [192, 287] on div at bounding box center [519, 294] width 1039 height 588
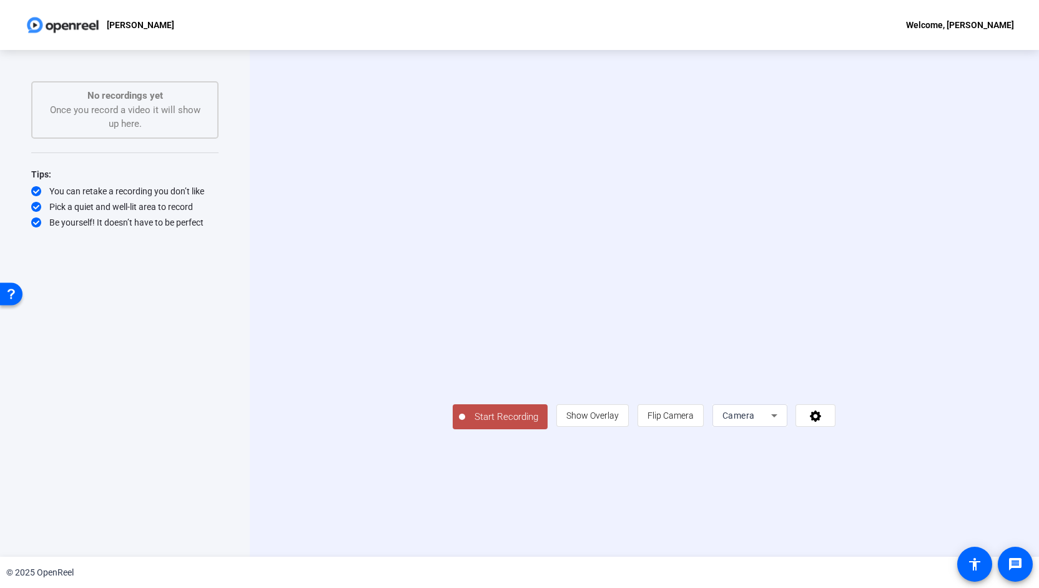
click at [782, 423] on icon at bounding box center [774, 415] width 15 height 15
click at [889, 463] on span "Screen And Camera" at bounding box center [893, 465] width 65 height 30
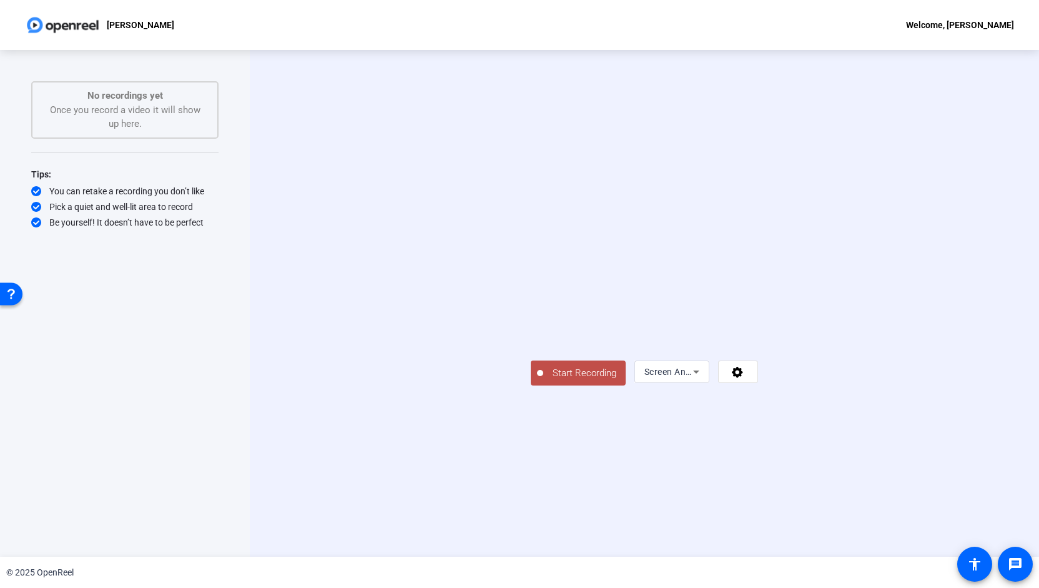
click at [699, 373] on icon at bounding box center [696, 371] width 6 height 3
click at [950, 498] on div at bounding box center [519, 294] width 1039 height 588
click at [743, 378] on icon at bounding box center [737, 372] width 11 height 11
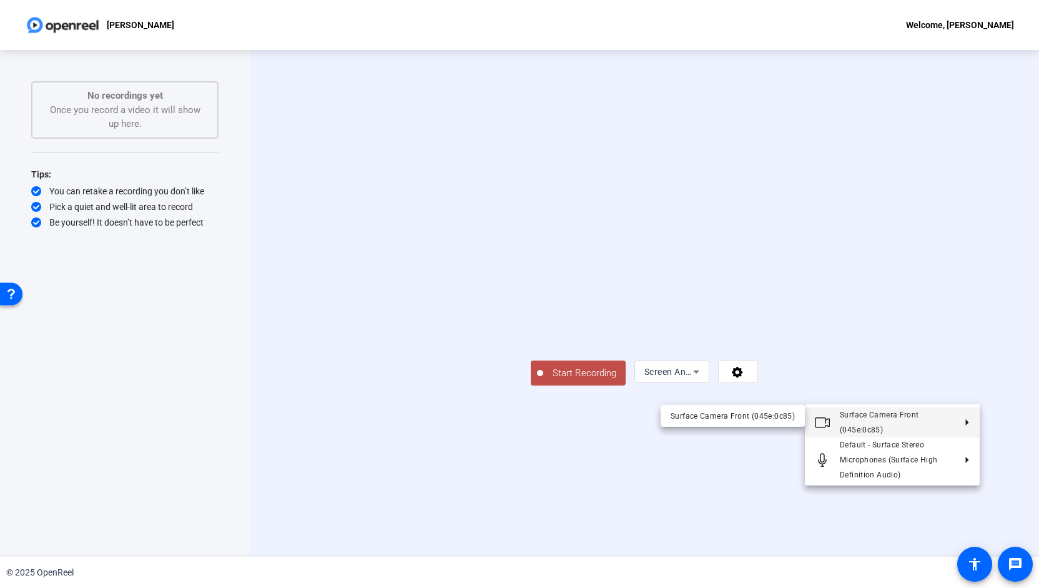
click at [658, 295] on div at bounding box center [519, 294] width 1039 height 588
